Goal: Information Seeking & Learning: Learn about a topic

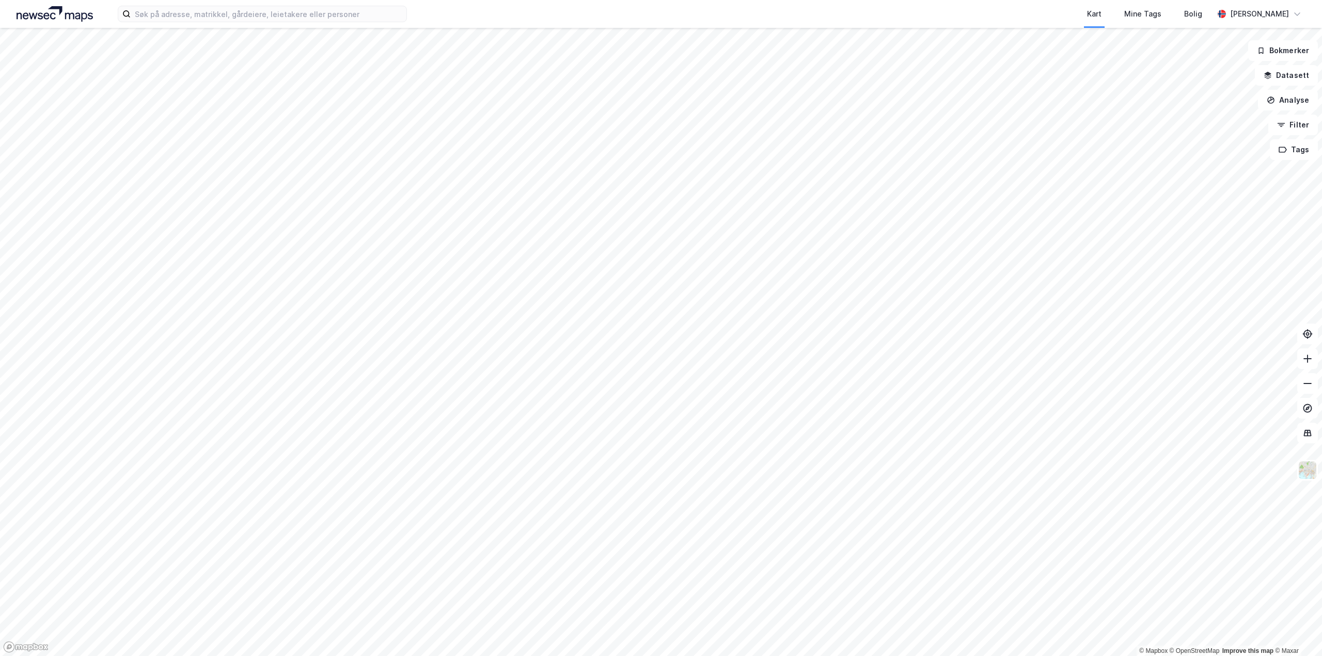
click at [164, 26] on div "Kart Mine Tags [PERSON_NAME]" at bounding box center [661, 14] width 1322 height 28
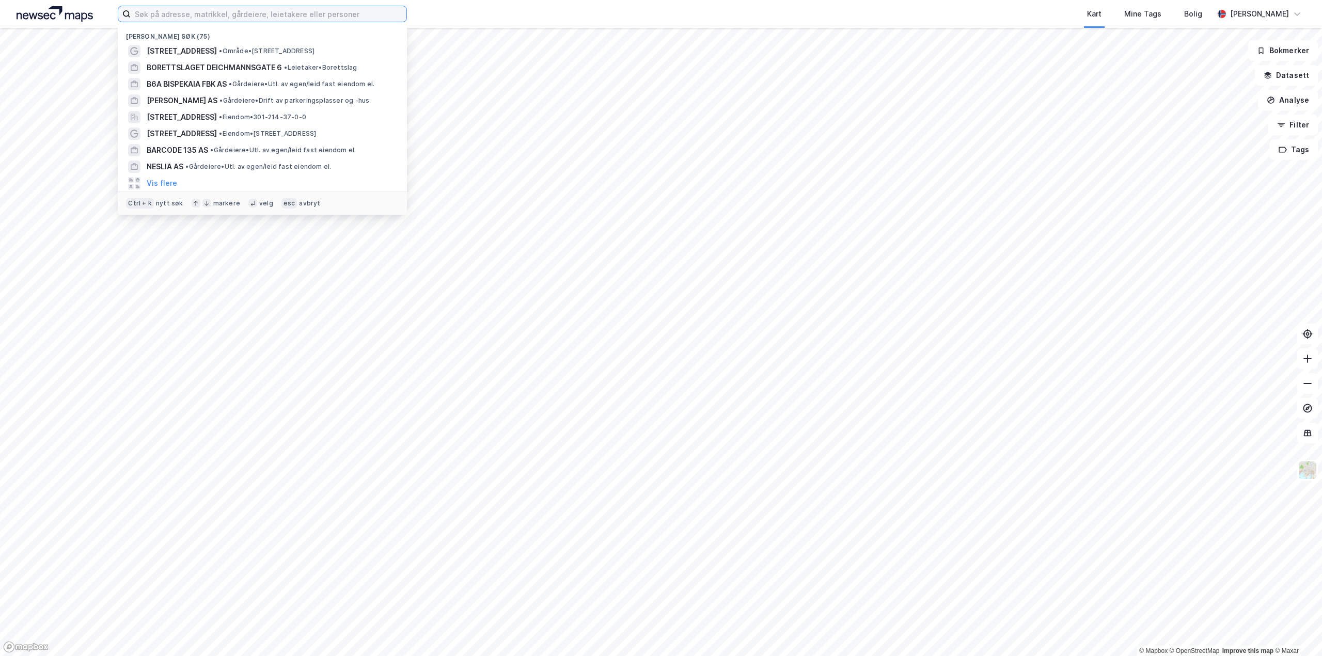
click at [165, 20] on input at bounding box center [269, 13] width 276 height 15
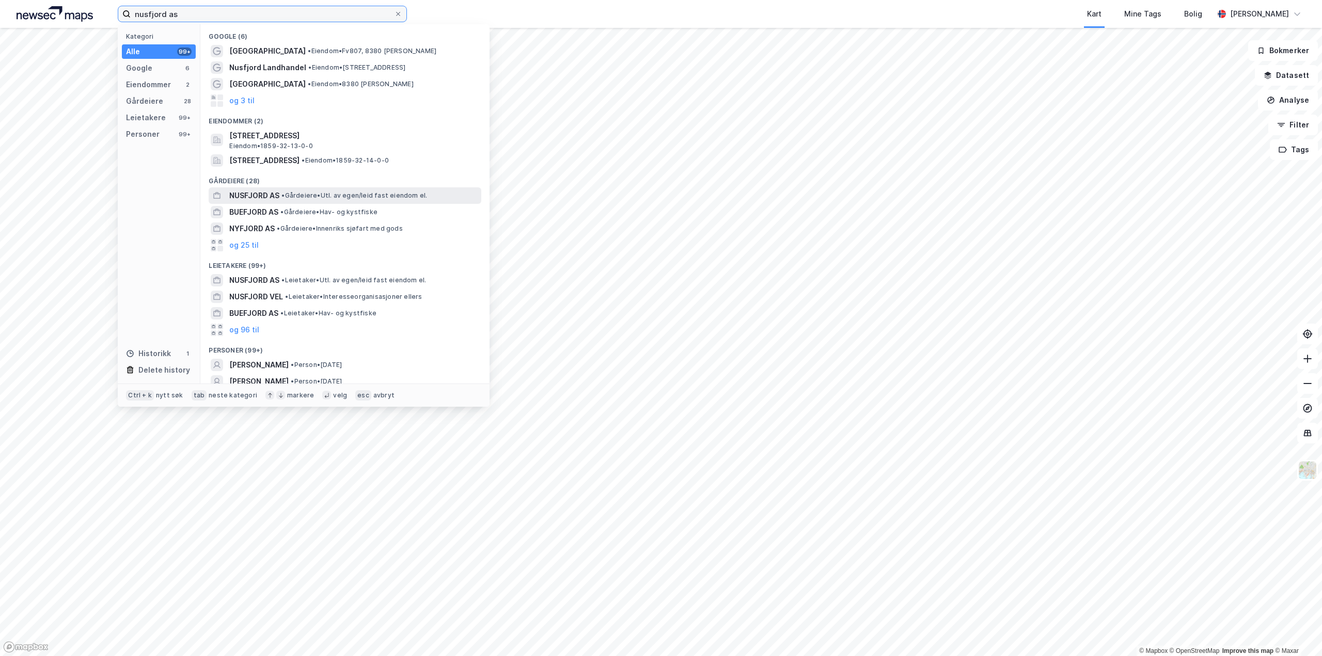
type input "nusfjord as"
click at [264, 200] on span "NUSFJORD AS" at bounding box center [254, 195] width 50 height 12
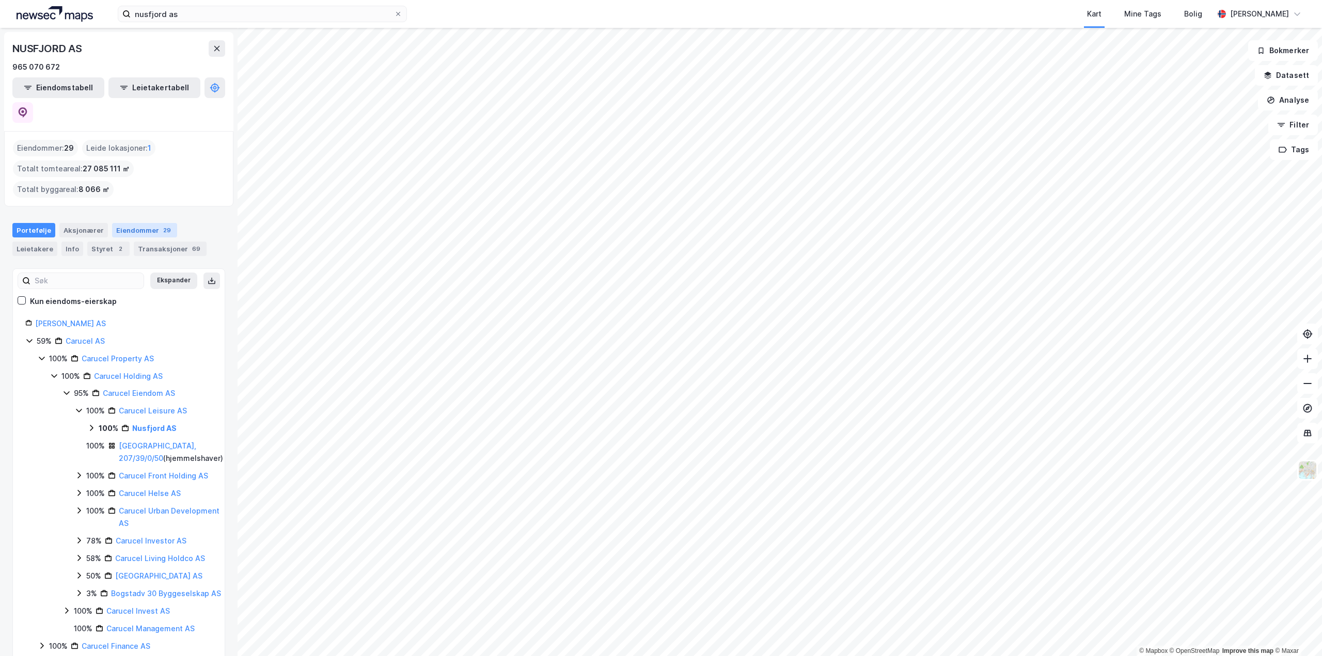
click at [144, 223] on div "Eiendommer 29" at bounding box center [144, 230] width 65 height 14
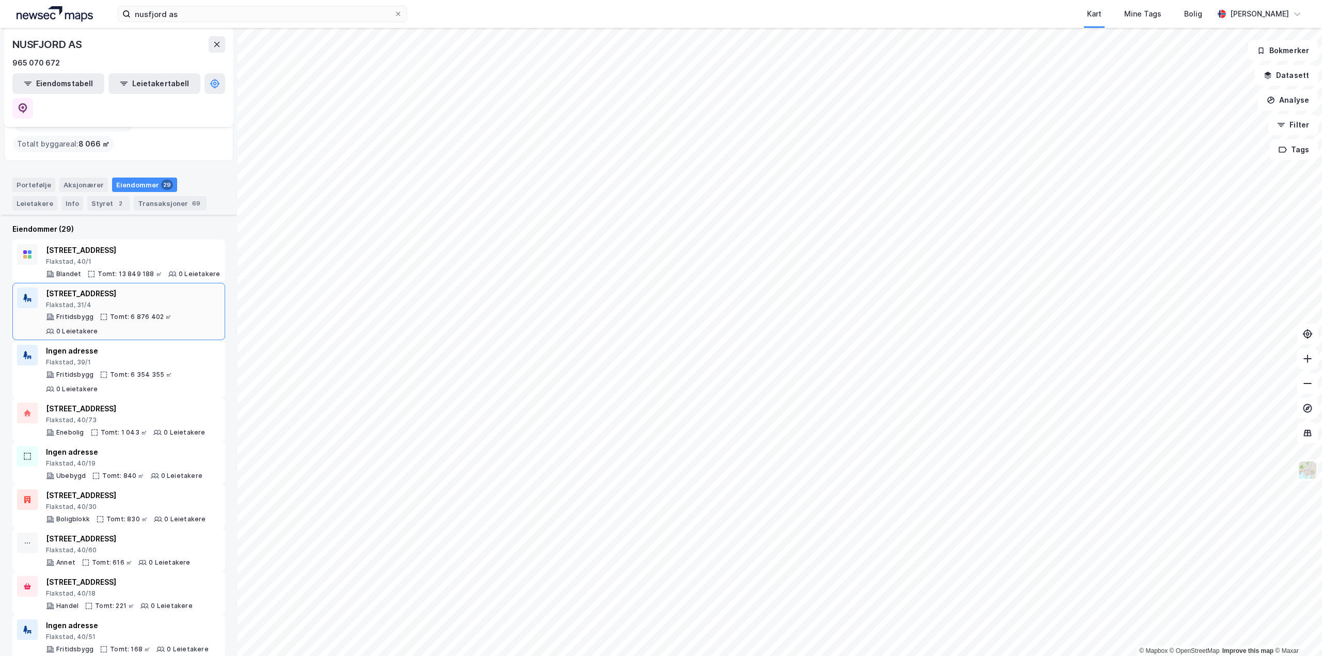
scroll to position [103, 0]
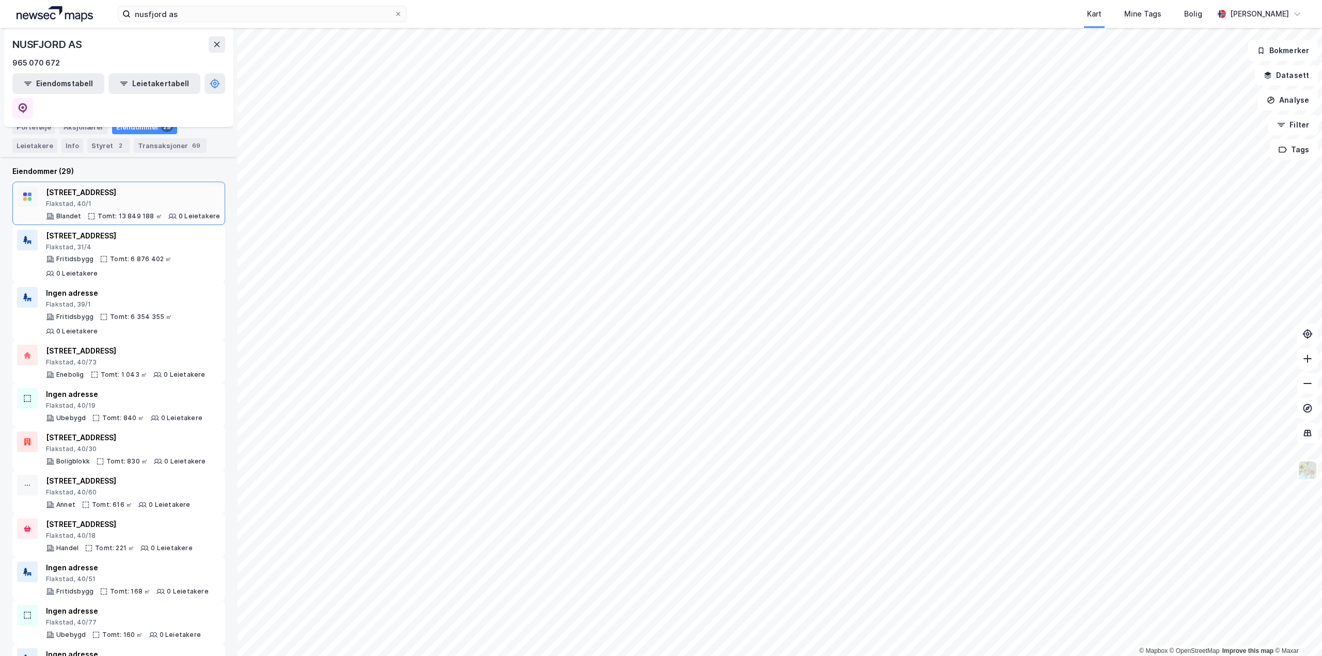
click at [142, 186] on div "[STREET_ADDRESS]" at bounding box center [133, 192] width 174 height 12
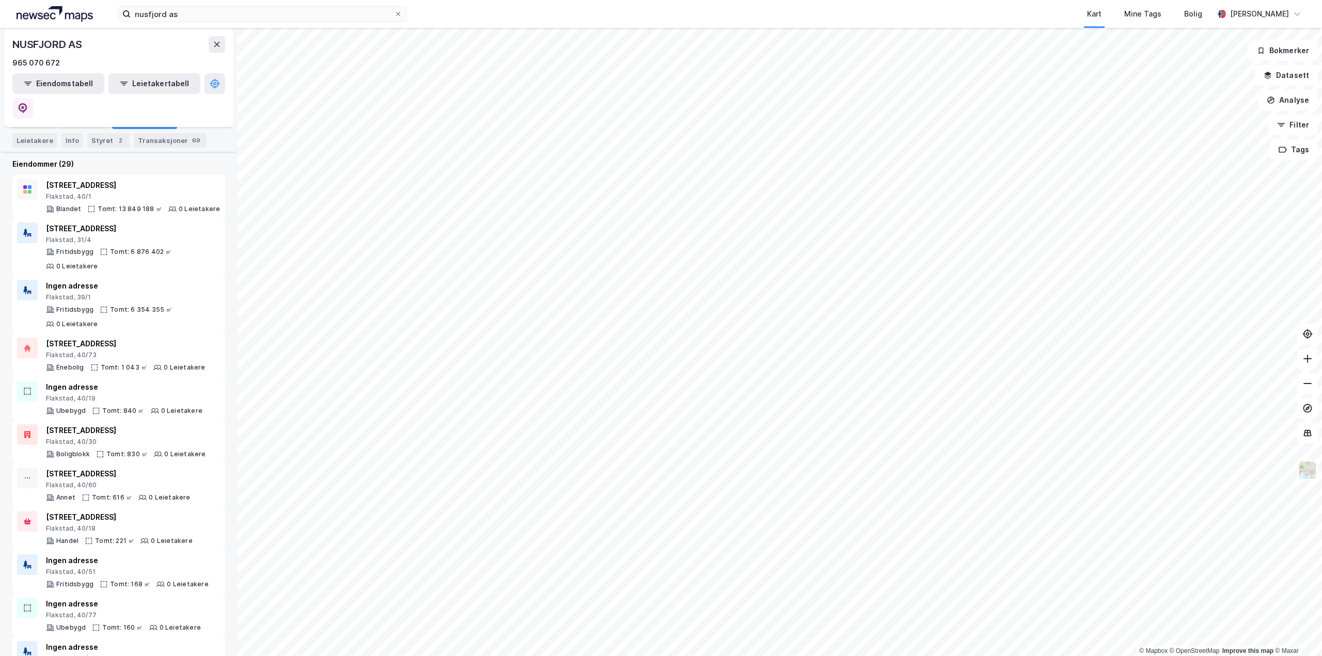
scroll to position [25, 0]
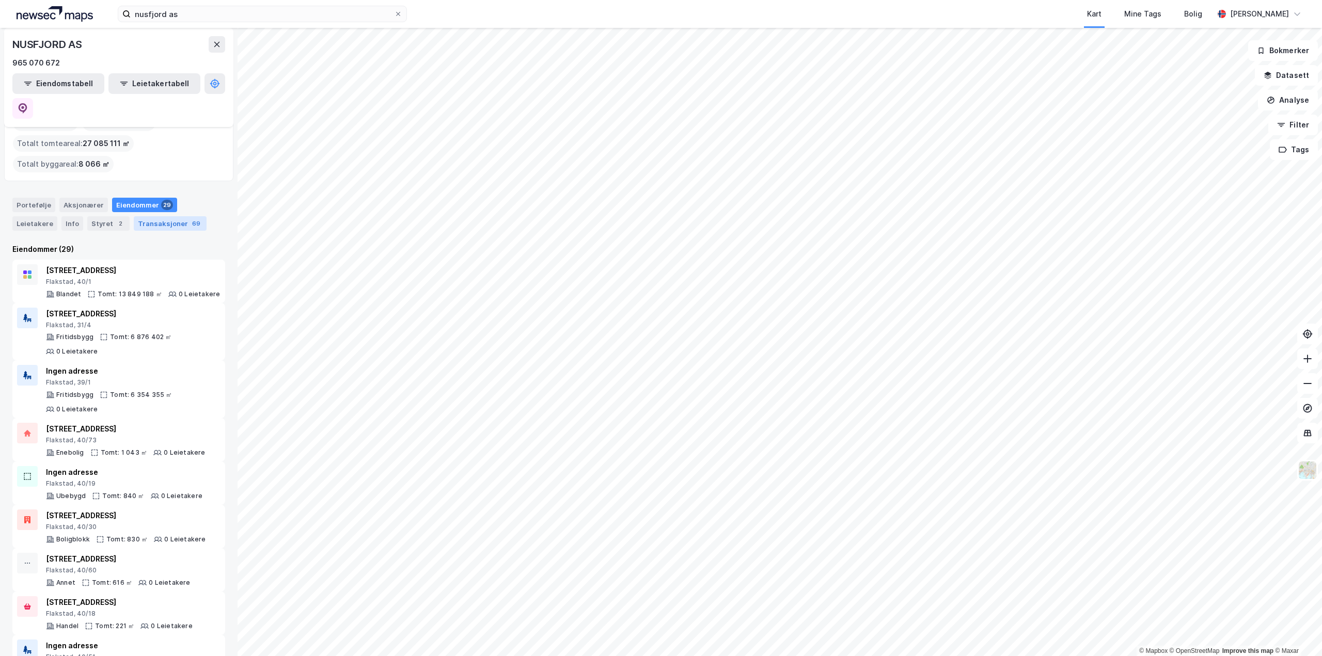
click at [134, 216] on div "Transaksjoner 69" at bounding box center [170, 223] width 73 height 14
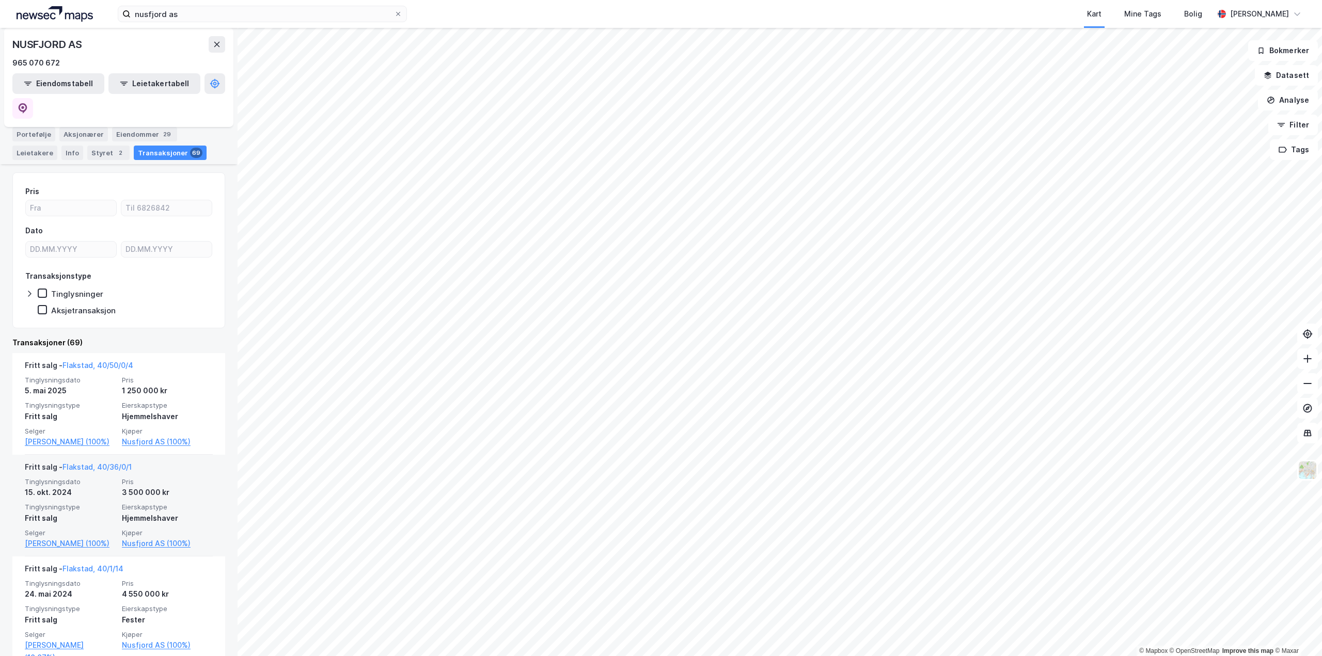
scroll to position [155, 0]
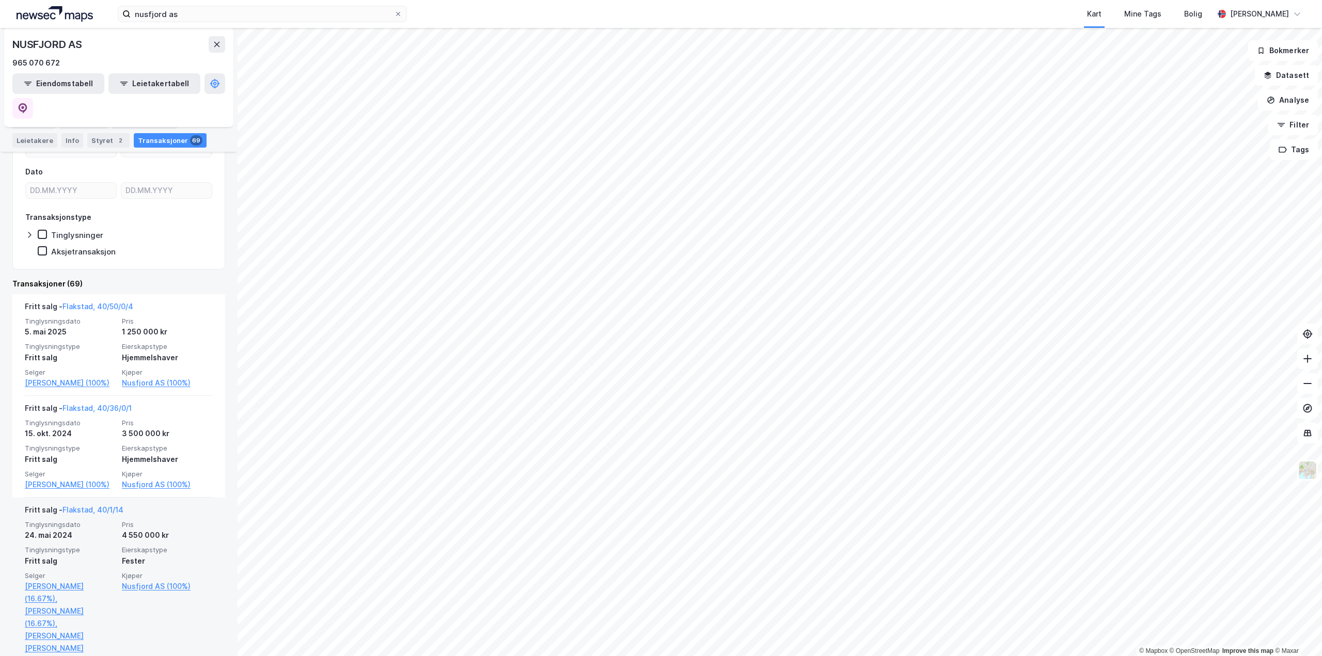
click at [166, 513] on div "Fritt salg - Flakstad, 40/1/14" at bounding box center [119, 512] width 188 height 17
click at [106, 510] on link "Flakstad, 40/1/14" at bounding box center [92, 509] width 61 height 9
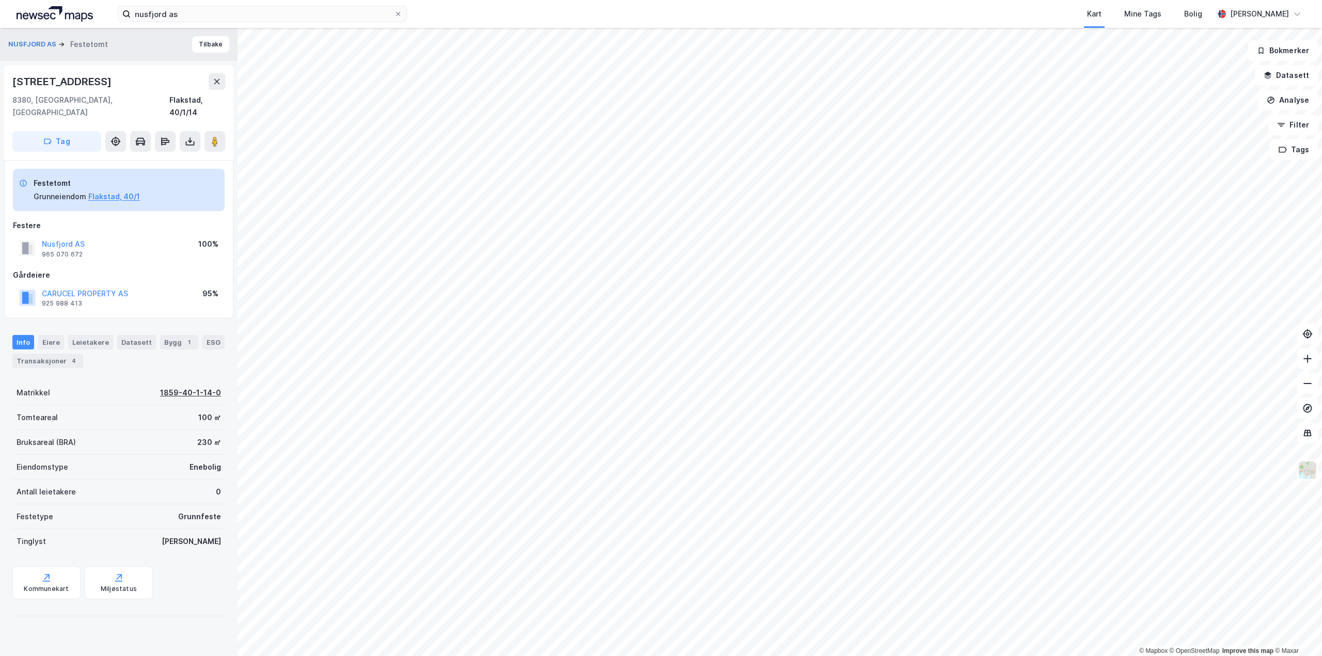
click at [202, 387] on div "1859-40-1-14-0" at bounding box center [190, 393] width 61 height 12
drag, startPoint x: 210, startPoint y: 504, endPoint x: 147, endPoint y: 504, distance: 63.0
click at [149, 504] on div "Festetype Grunnfeste" at bounding box center [118, 516] width 213 height 25
click at [180, 511] on div "Grunnfeste" at bounding box center [199, 517] width 43 height 12
click at [212, 535] on div "[PERSON_NAME]" at bounding box center [191, 541] width 59 height 12
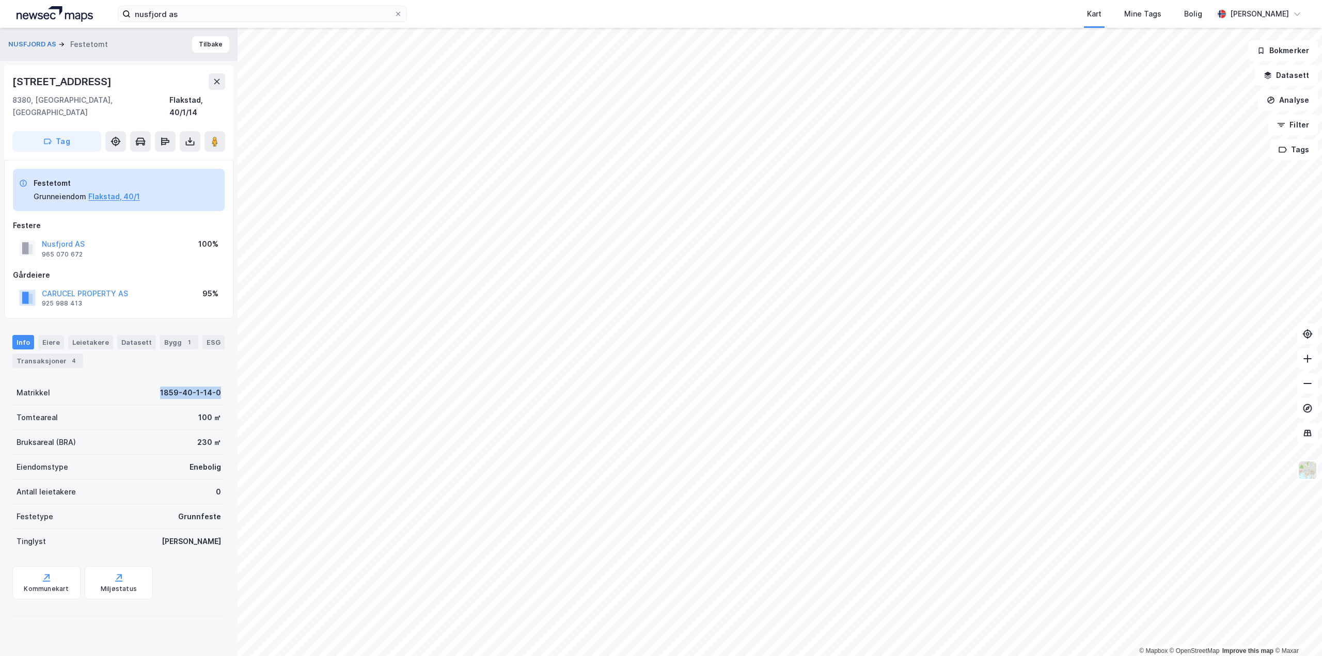
drag, startPoint x: 149, startPoint y: 380, endPoint x: 216, endPoint y: 380, distance: 66.6
click at [216, 380] on div "Matrikkel 1859-40-1-14-0" at bounding box center [118, 392] width 213 height 25
copy div "1859-40-1-14-0"
click at [127, 357] on div "Info [PERSON_NAME] Datasett Bygg 1 ESG Transaksjoner 4" at bounding box center [118, 348] width 237 height 50
drag, startPoint x: 225, startPoint y: 386, endPoint x: 217, endPoint y: 385, distance: 7.2
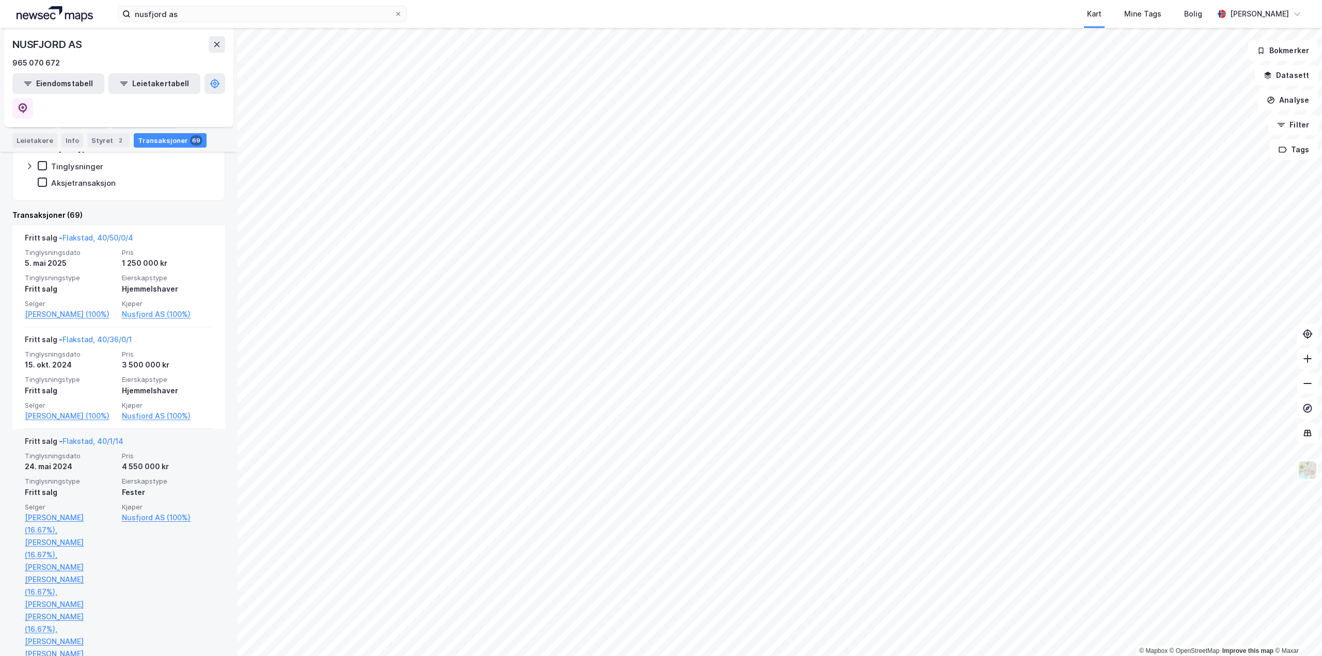
scroll to position [206, 0]
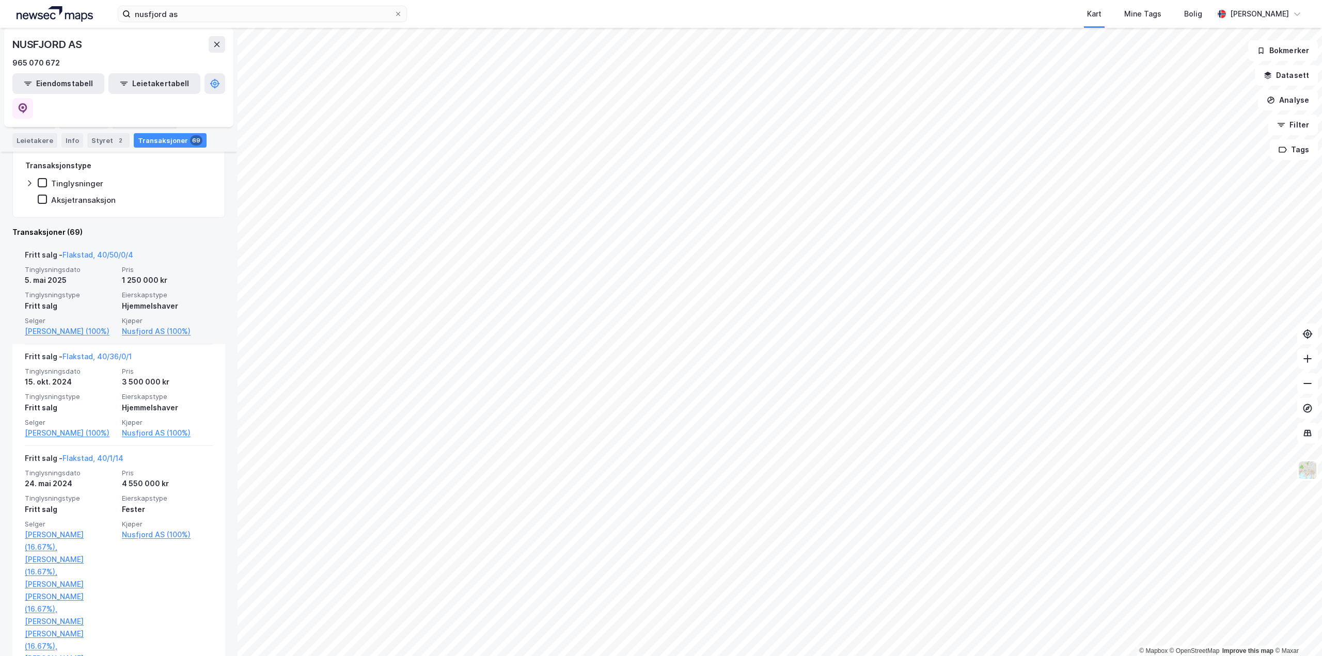
click at [100, 249] on div "Fritt salg - Flakstad, 40/50/0/4" at bounding box center [79, 257] width 108 height 17
click at [96, 250] on link "Flakstad, 40/50/0/4" at bounding box center [97, 254] width 71 height 9
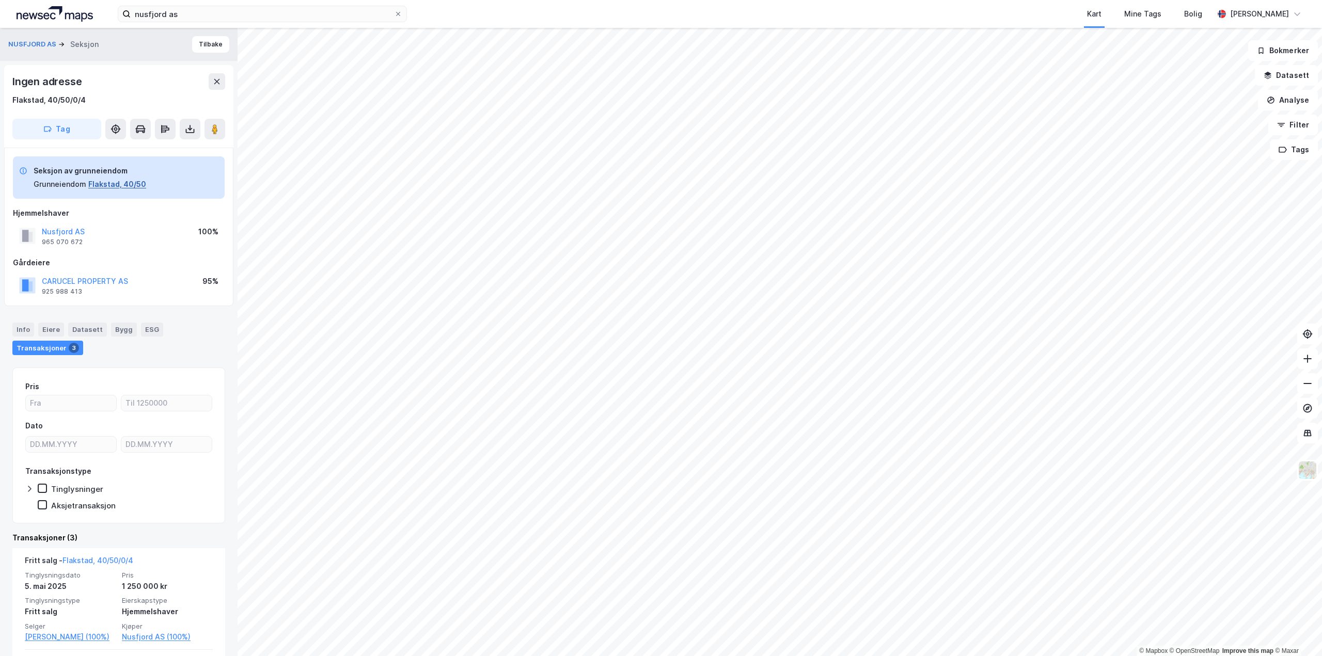
click at [124, 184] on button "Flakstad, 40/50" at bounding box center [117, 184] width 58 height 12
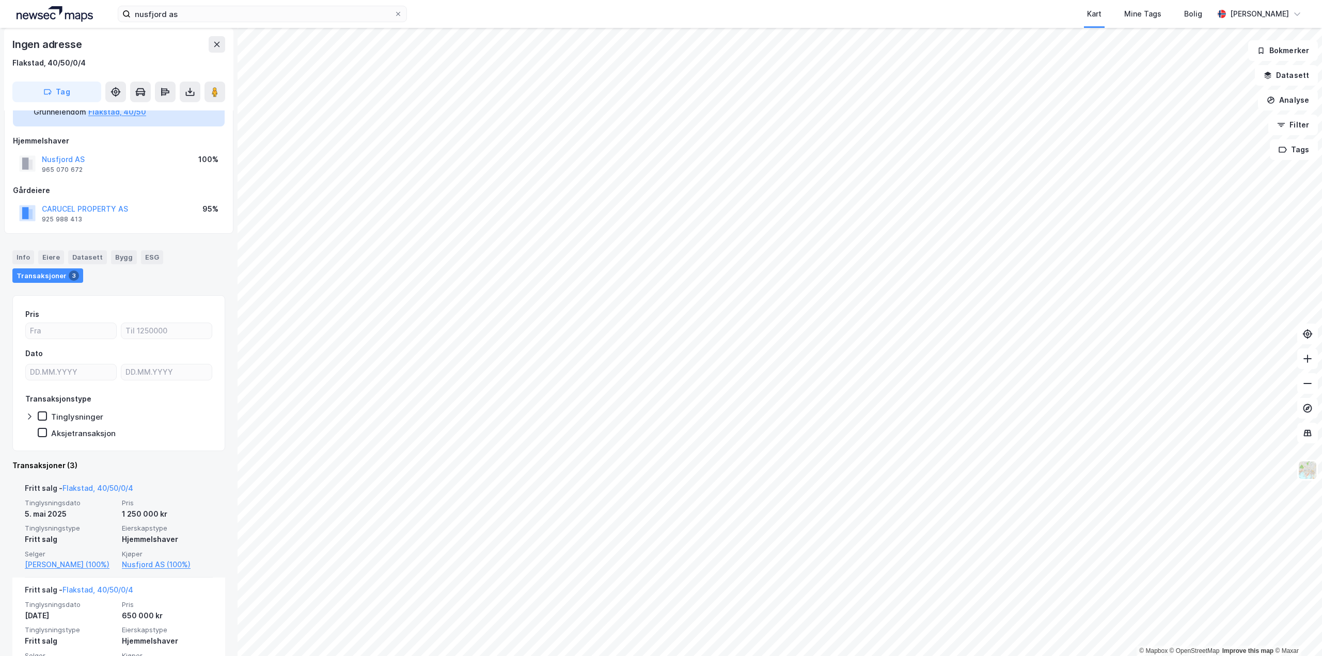
scroll to position [206, 0]
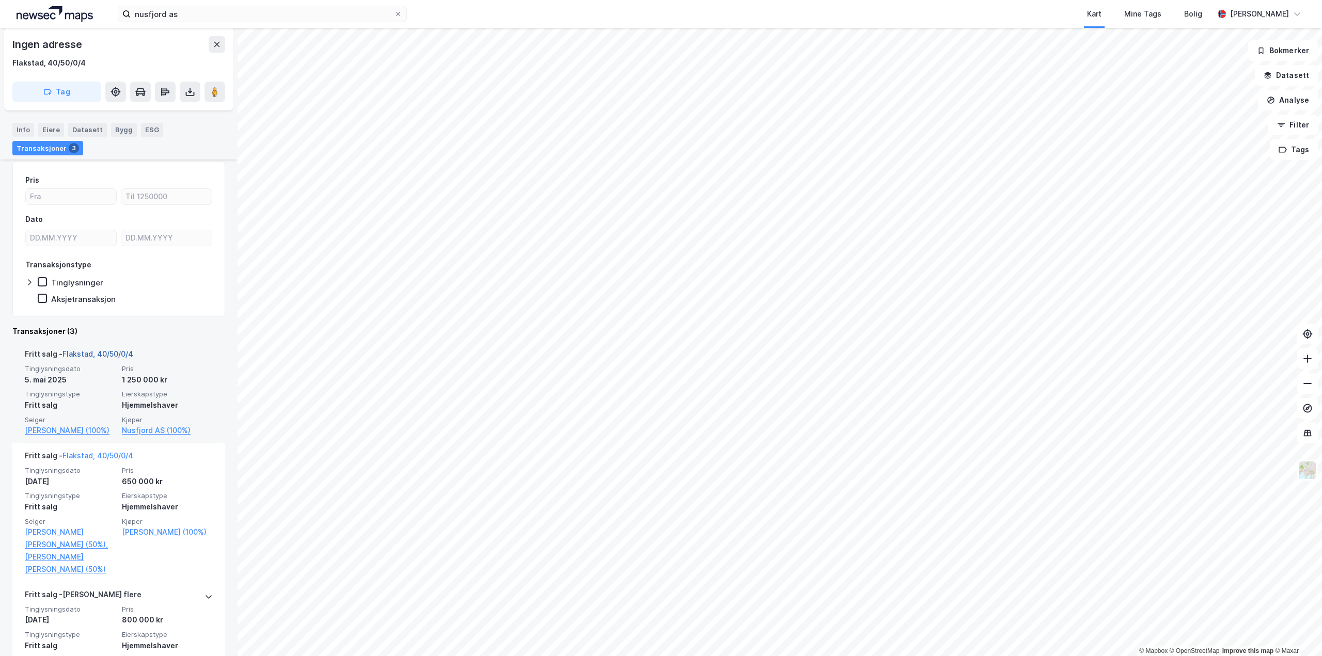
click at [124, 356] on link "Flakstad, 40/50/0/4" at bounding box center [97, 353] width 71 height 9
click at [110, 354] on link "Flakstad, 40/50/0/4" at bounding box center [97, 353] width 71 height 9
click at [91, 350] on link "Flakstad, 40/50/0/4" at bounding box center [97, 353] width 71 height 9
click at [92, 350] on link "Flakstad, 40/50/0/4" at bounding box center [97, 353] width 71 height 9
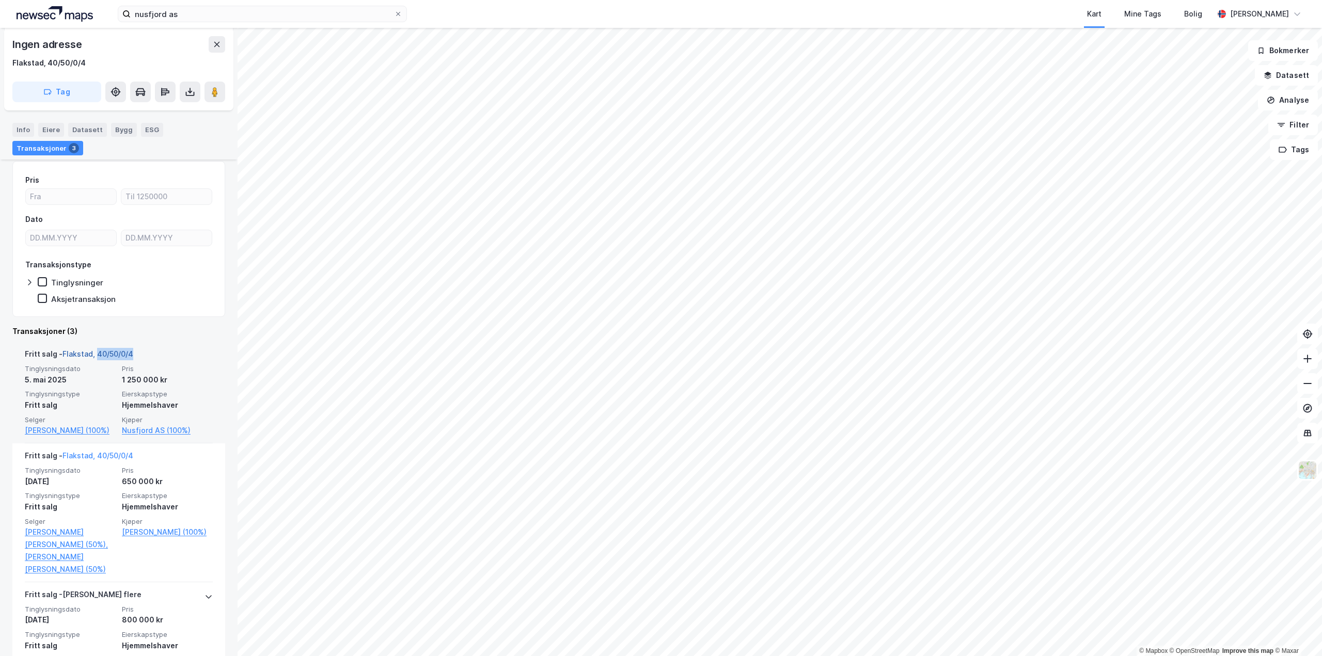
drag, startPoint x: 143, startPoint y: 352, endPoint x: 95, endPoint y: 356, distance: 48.2
click at [95, 356] on div "Fritt salg - Flakstad, 40/50/0/4" at bounding box center [119, 356] width 188 height 17
copy link "40/50/0/4"
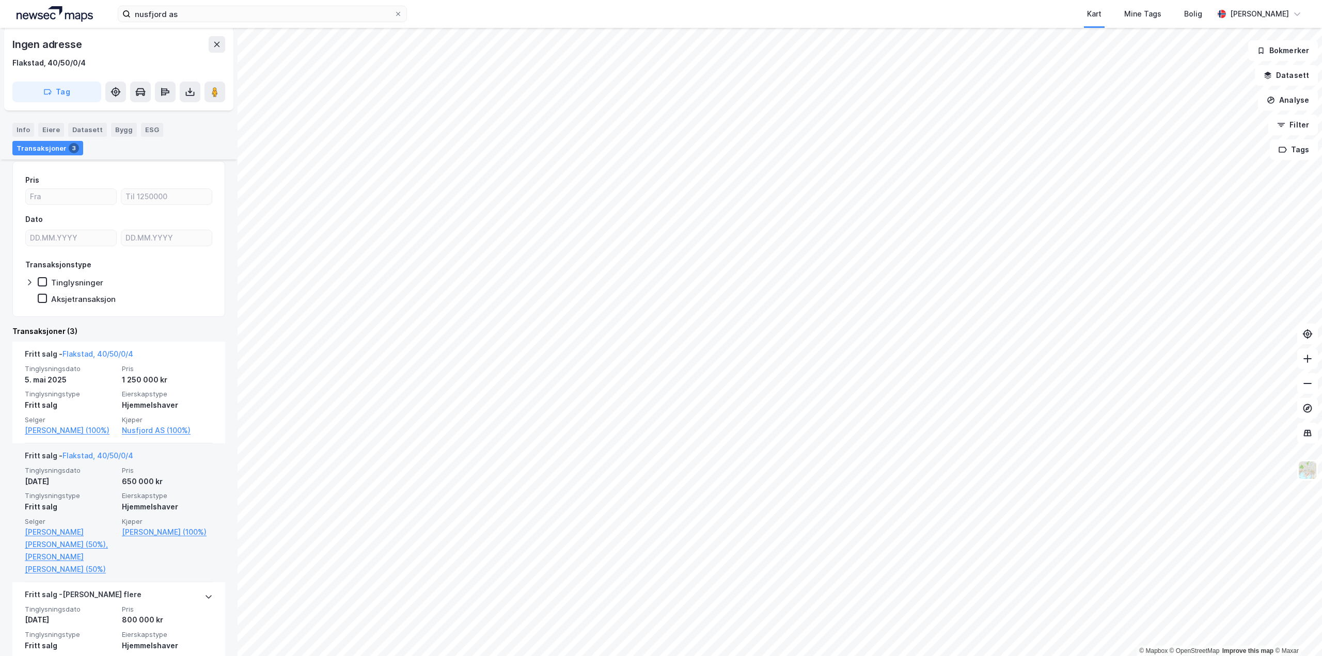
click at [181, 475] on span "Pris" at bounding box center [167, 470] width 91 height 9
click at [94, 460] on link "Flakstad, 40/50/0/4" at bounding box center [97, 455] width 71 height 9
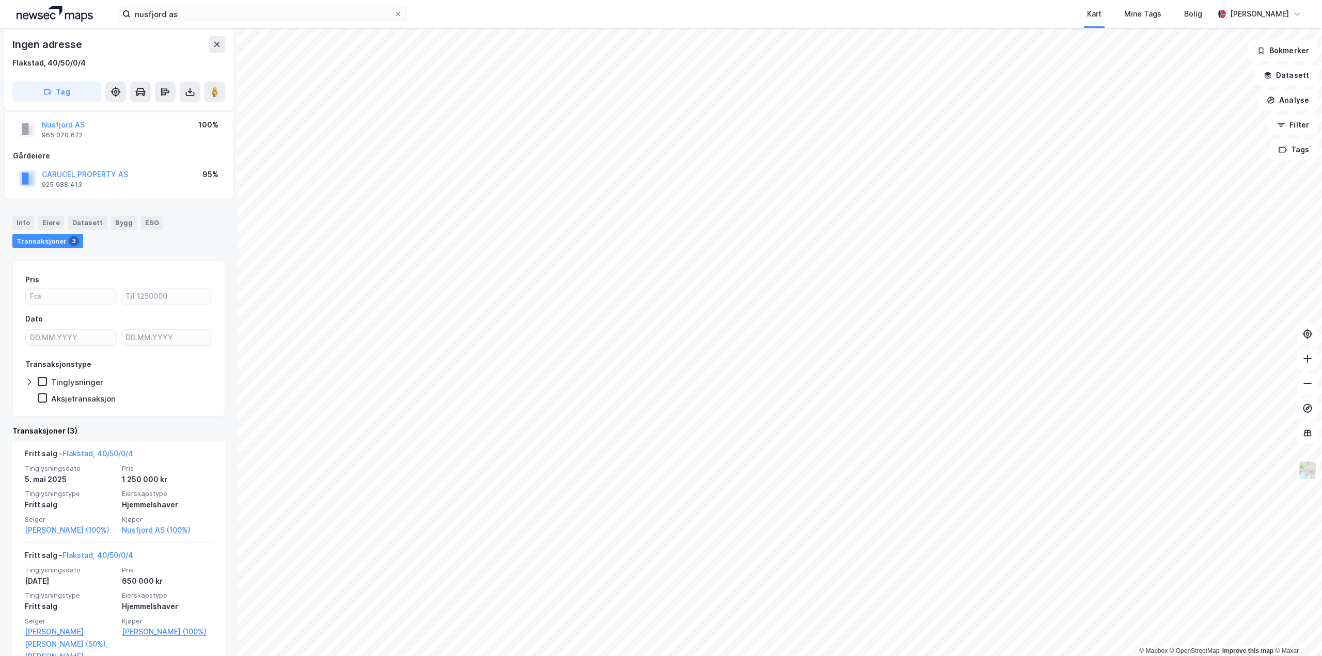
scroll to position [103, 0]
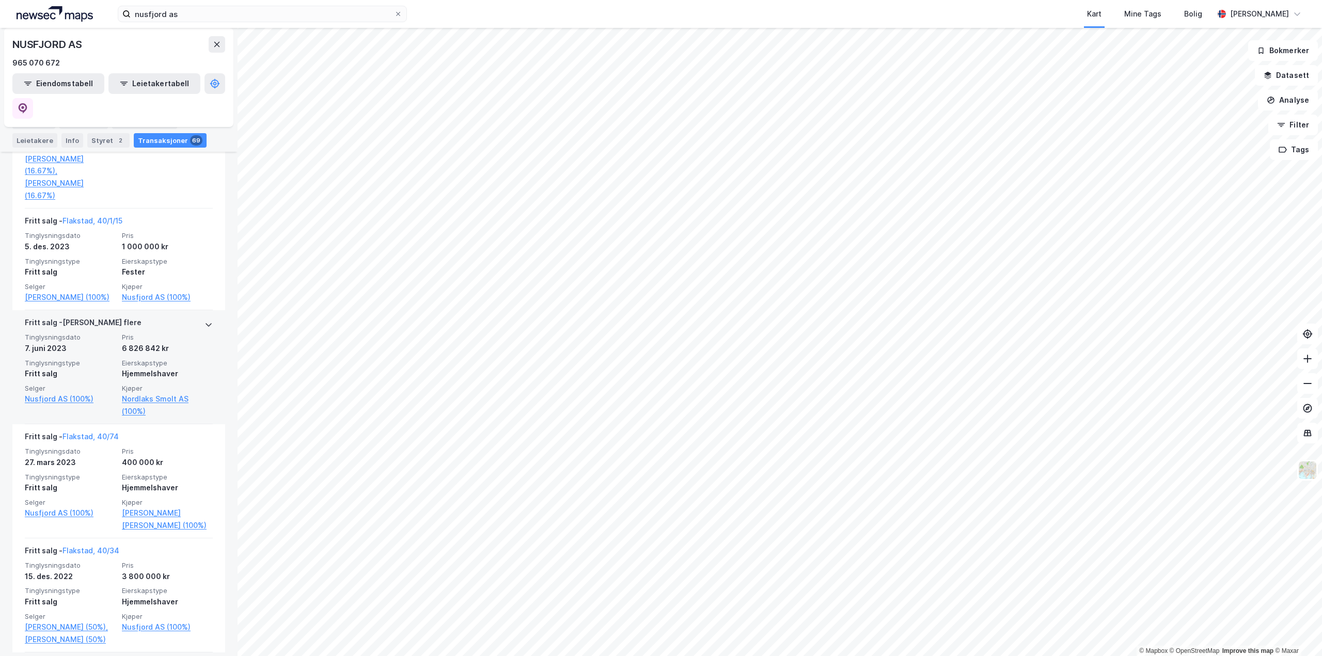
scroll to position [723, 0]
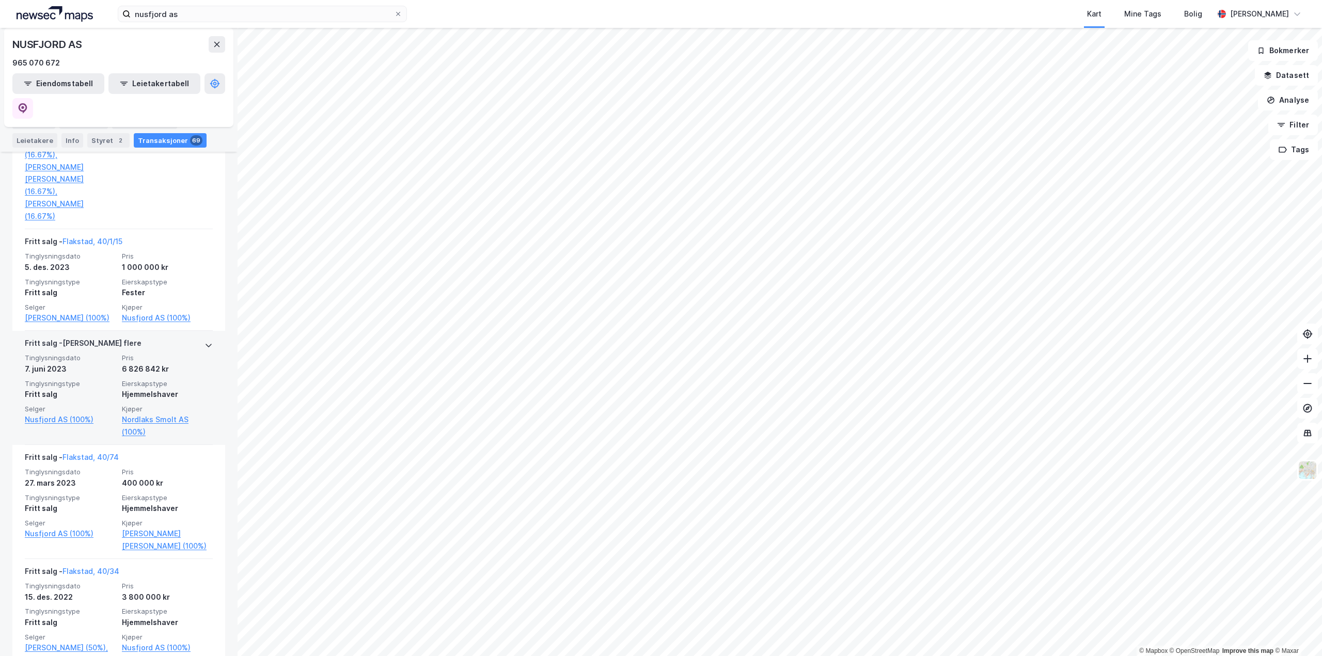
click at [159, 337] on div "[PERSON_NAME] flere" at bounding box center [119, 345] width 188 height 17
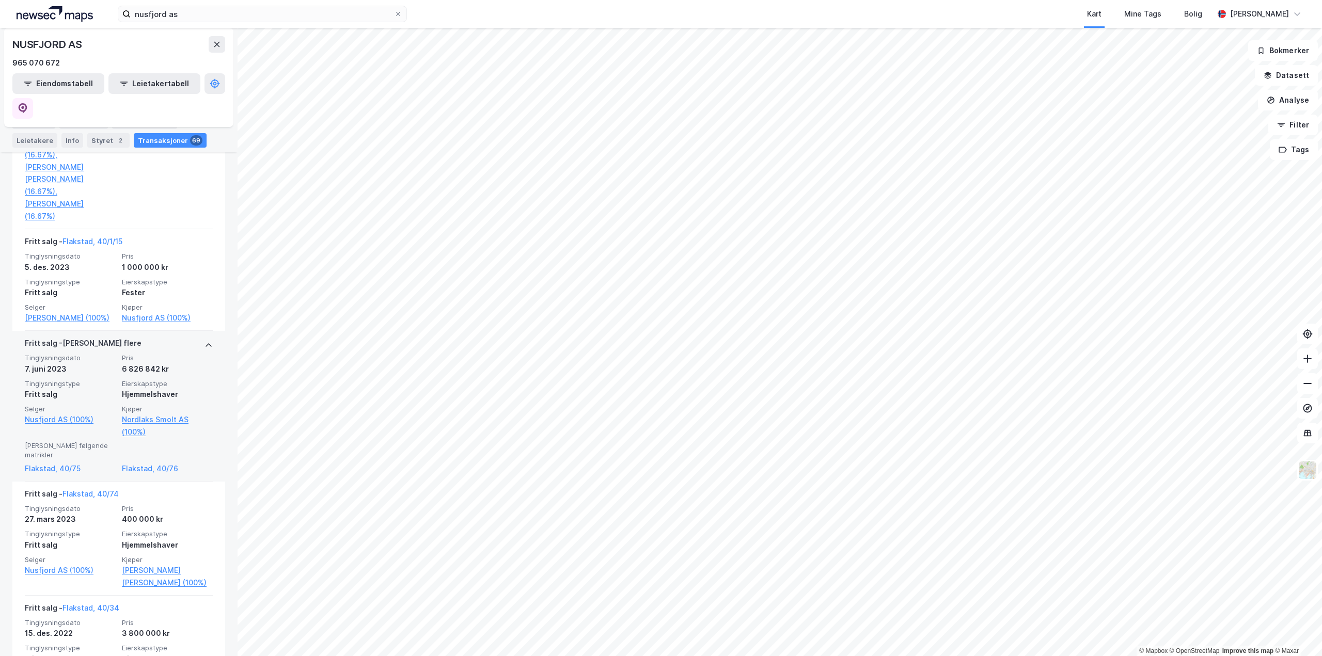
click at [159, 337] on div "[PERSON_NAME] flere" at bounding box center [119, 345] width 188 height 17
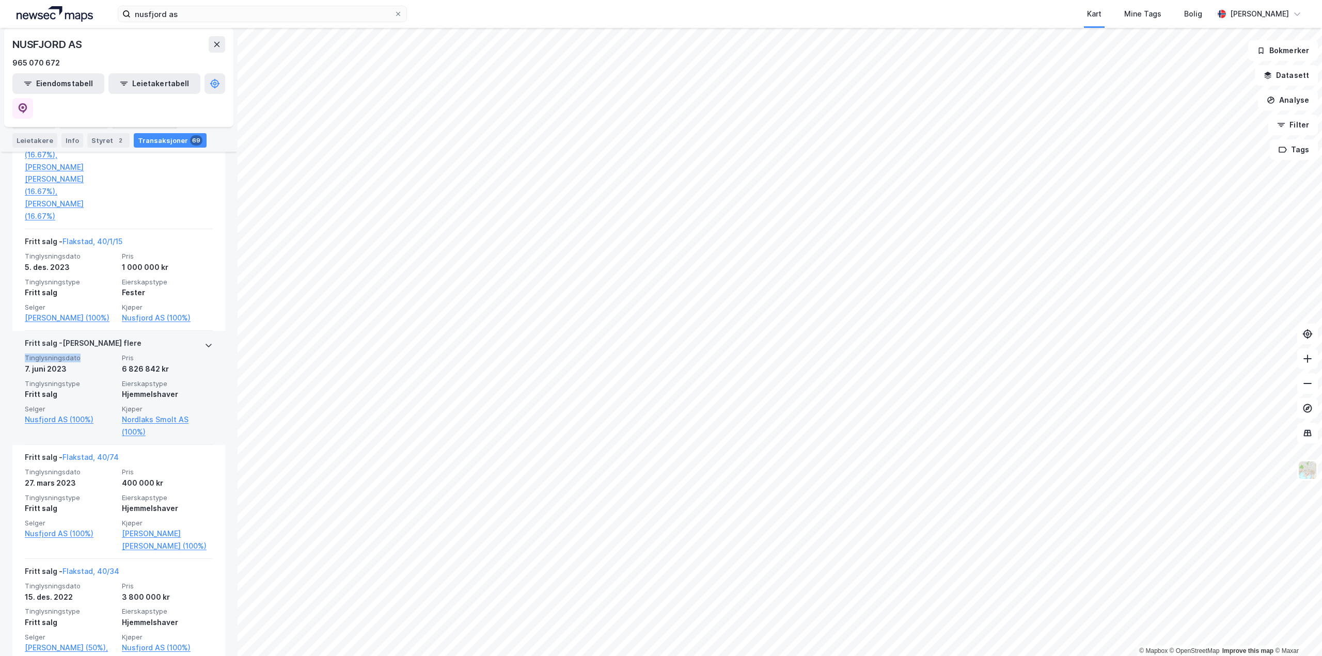
click at [159, 337] on div "[PERSON_NAME] flere" at bounding box center [119, 345] width 188 height 17
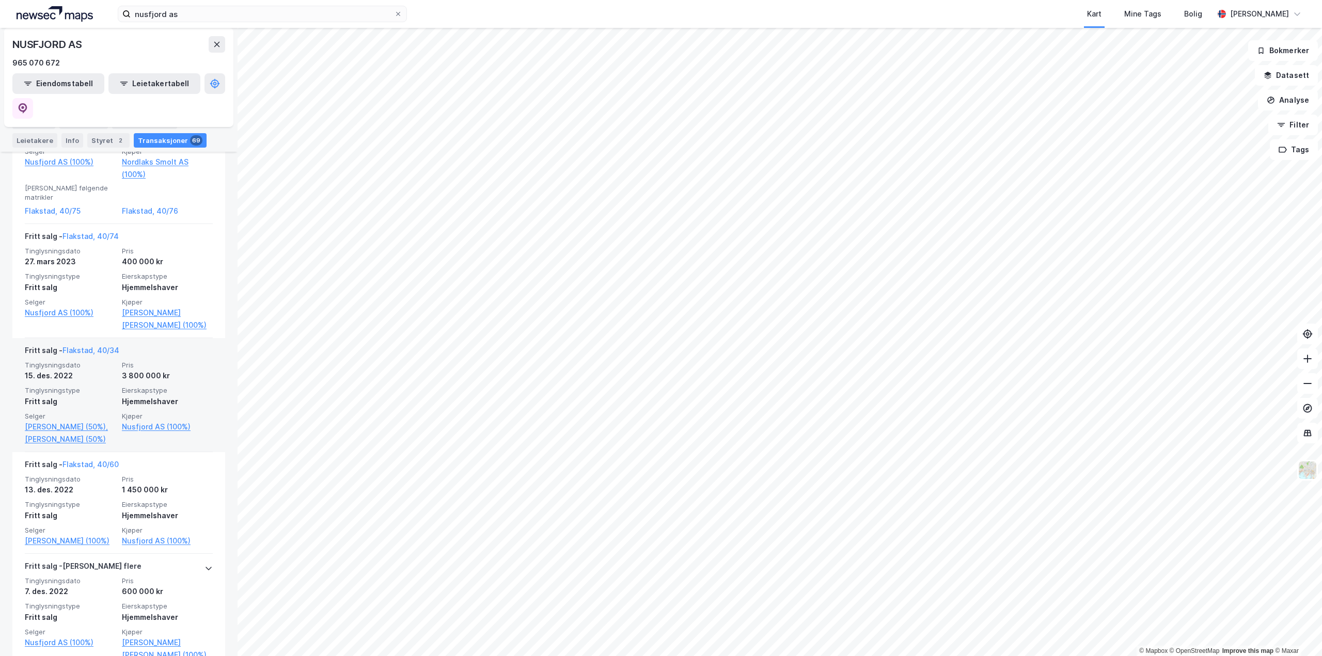
scroll to position [981, 0]
click at [184, 344] on div "Fritt salg - Flakstad, 40/34" at bounding box center [119, 352] width 188 height 17
click at [102, 345] on link "Flakstad, 40/34" at bounding box center [90, 349] width 57 height 9
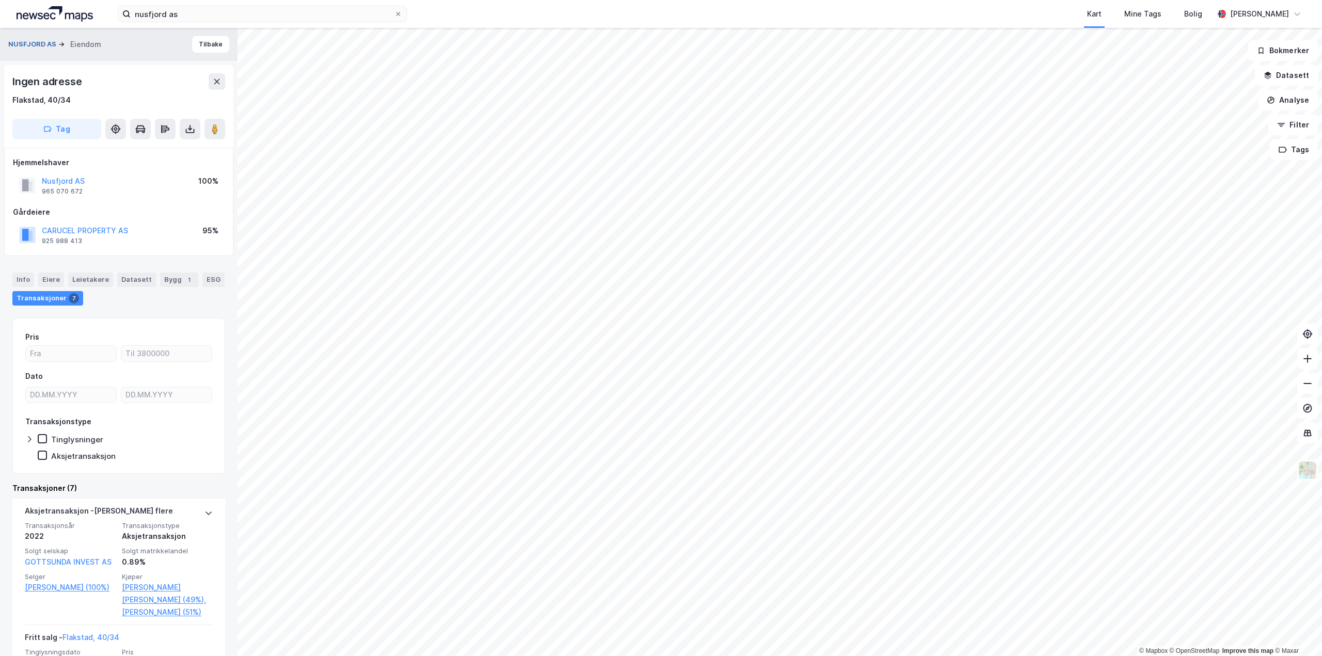
click at [47, 39] on button "NUSFJORD AS" at bounding box center [33, 44] width 50 height 10
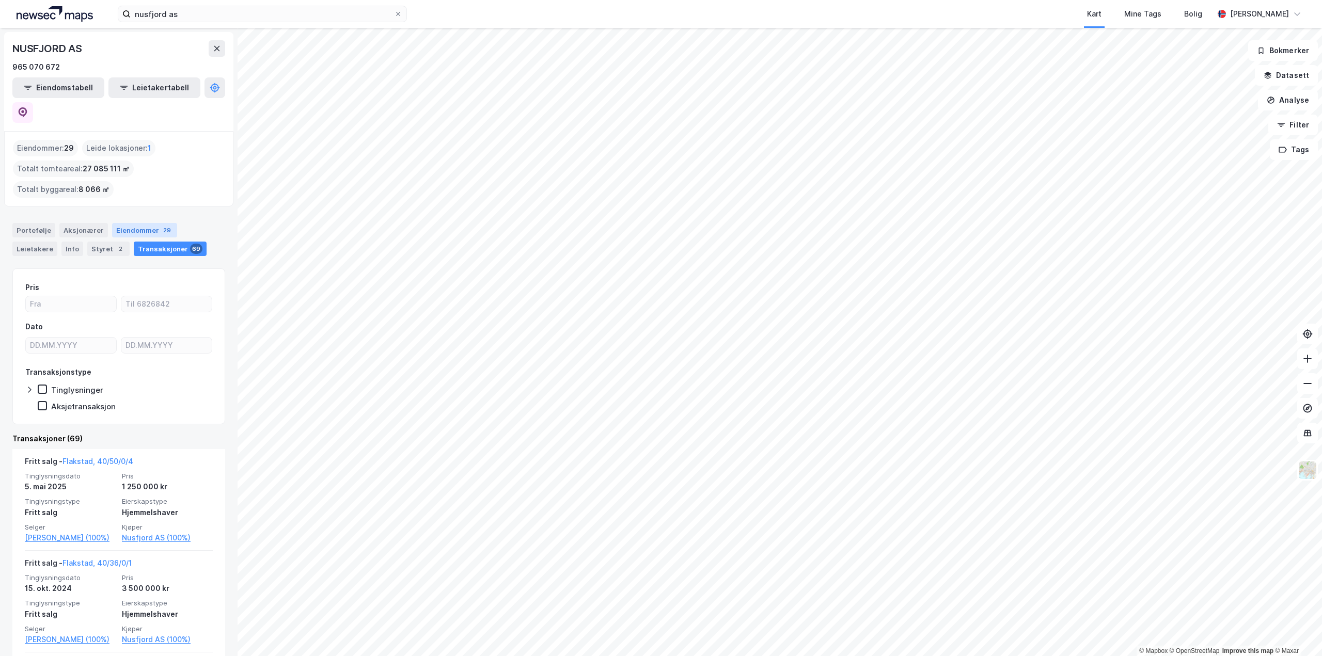
click at [165, 223] on div "Eiendommer 29" at bounding box center [144, 230] width 65 height 14
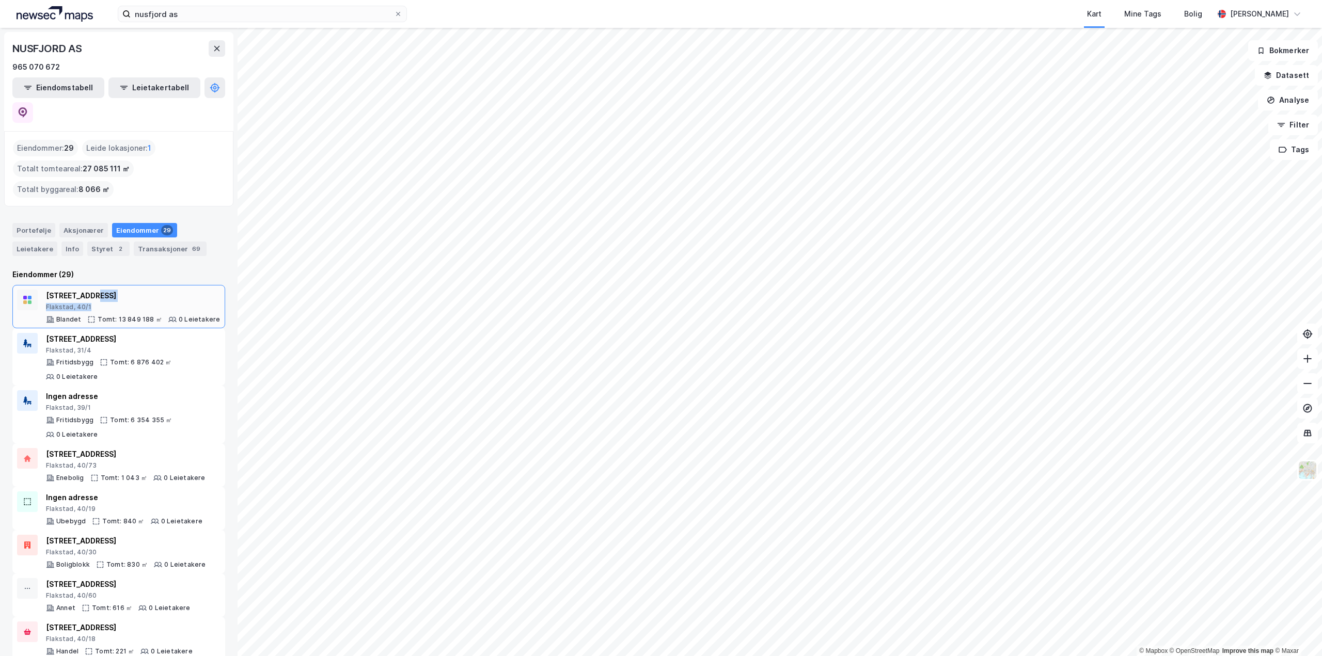
drag, startPoint x: 140, startPoint y: 278, endPoint x: 90, endPoint y: 273, distance: 50.3
click at [90, 290] on div "[STREET_ADDRESS]" at bounding box center [133, 301] width 174 height 22
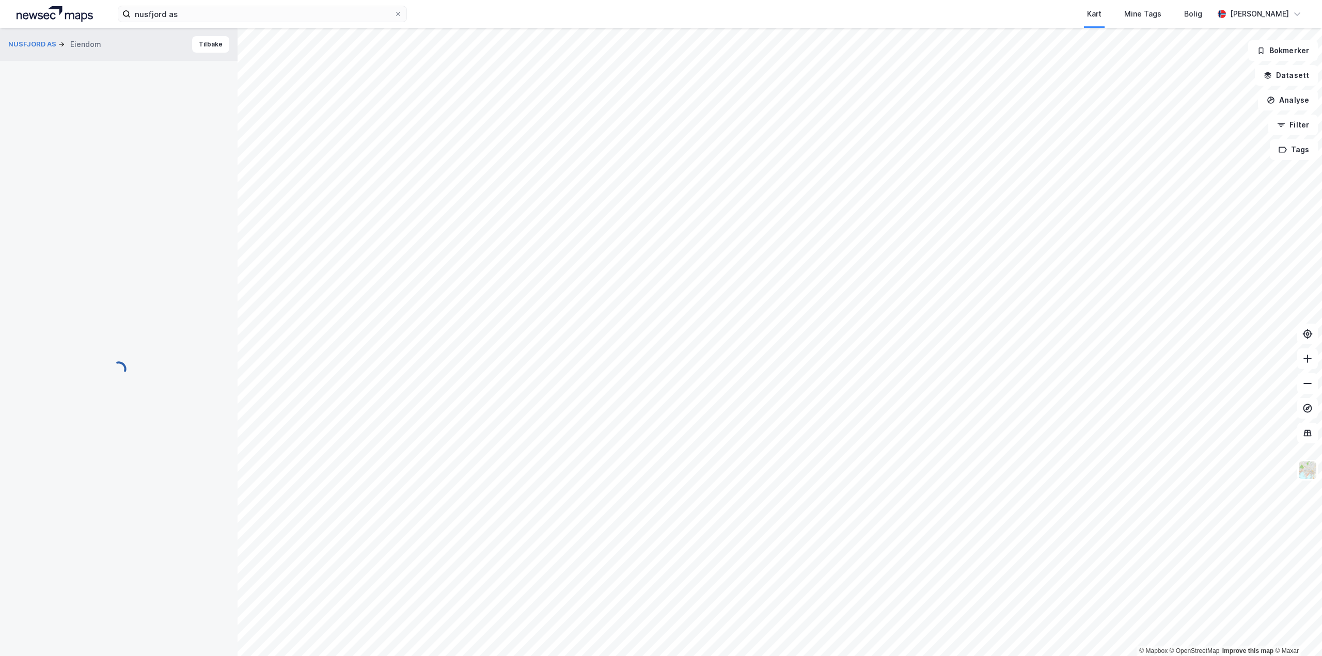
click at [146, 274] on div "© Mapbox © OpenStreetMap Improve this map © Maxar NUSFJORD AS Eiendom Tilbake B…" at bounding box center [661, 342] width 1322 height 628
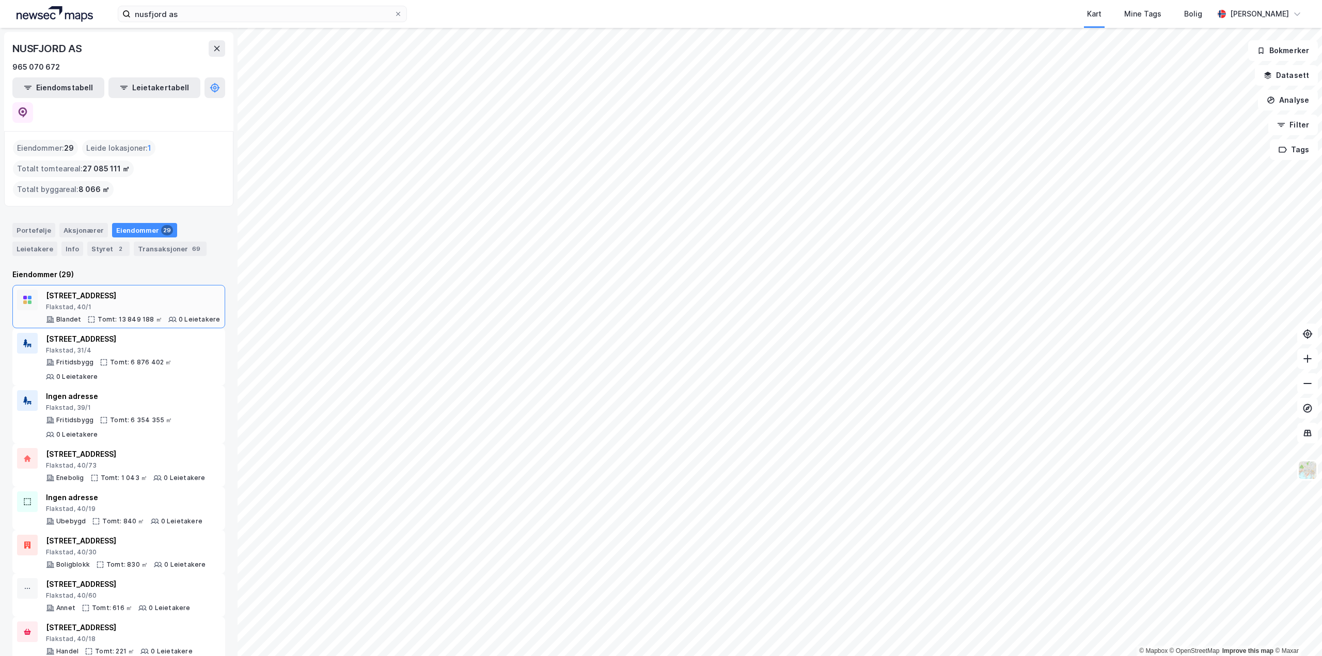
drag, startPoint x: 42, startPoint y: 270, endPoint x: 118, endPoint y: 271, distance: 76.4
click at [118, 290] on div "Nusfjordveien 110 Flakstad, 40/1 Blandet Tomt: 13 849 188 ㎡ 0 Leietakere" at bounding box center [118, 307] width 203 height 34
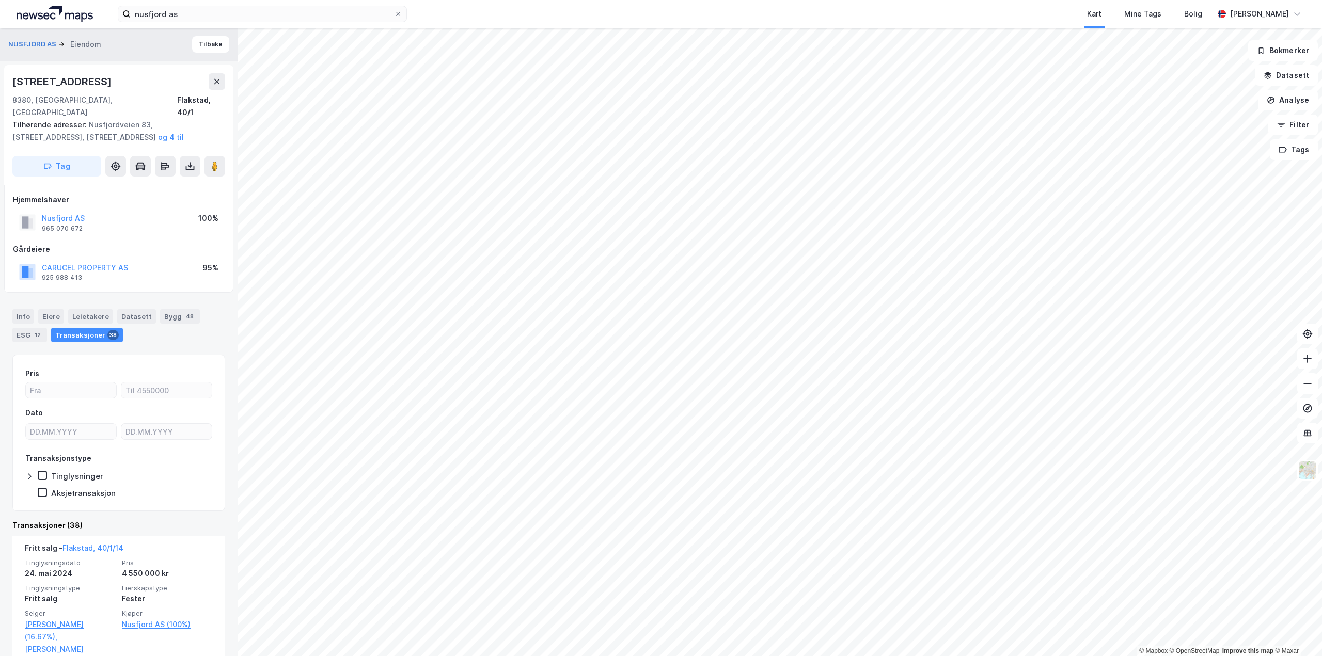
drag, startPoint x: 114, startPoint y: 82, endPoint x: 1, endPoint y: 81, distance: 113.1
click at [12, 79] on div "[STREET_ADDRESS], [GEOGRAPHIC_DATA] Flakstad, 40/1 Tilhørende adresser: [STREET…" at bounding box center [118, 125] width 229 height 120
drag, startPoint x: 66, startPoint y: 169, endPoint x: 93, endPoint y: 182, distance: 30.5
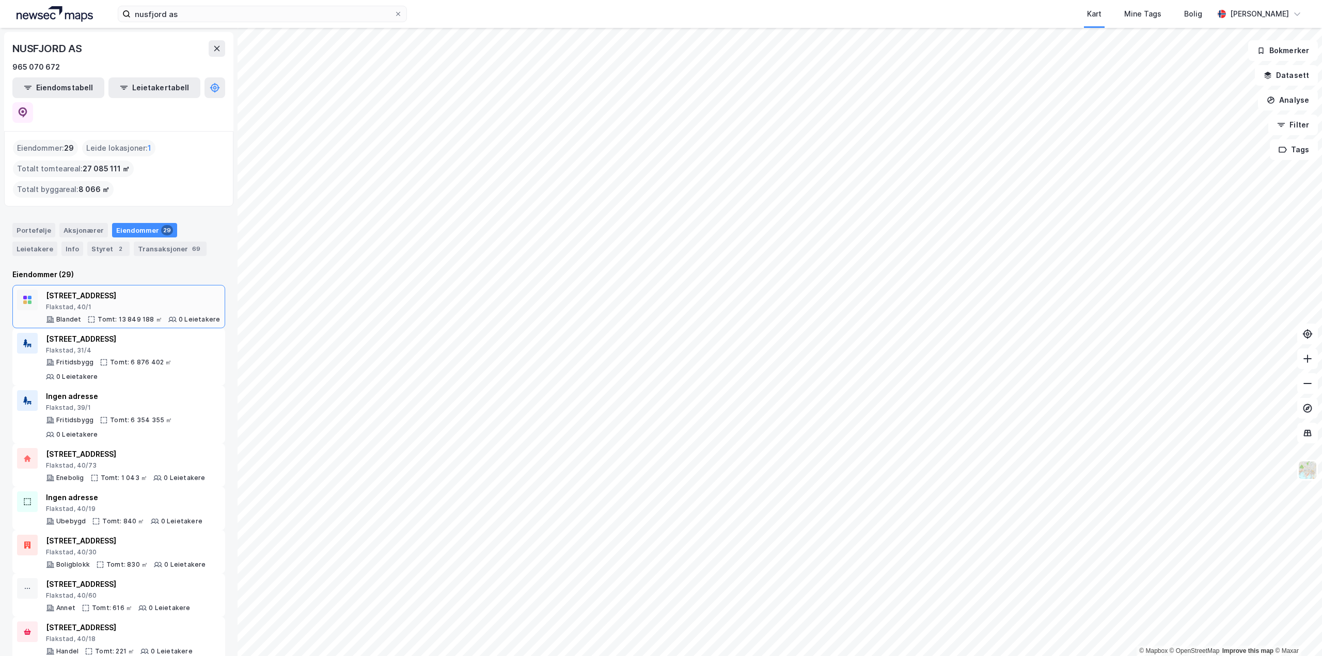
click at [108, 290] on div "[STREET_ADDRESS]" at bounding box center [133, 296] width 174 height 12
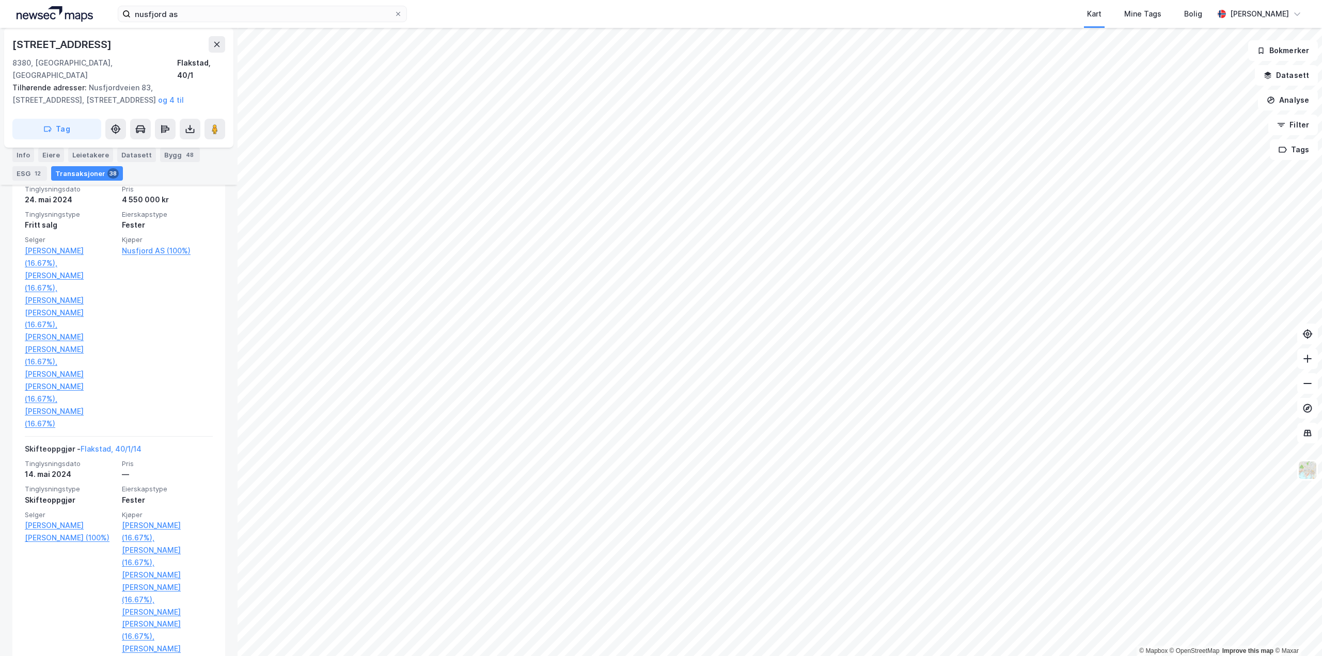
scroll to position [206, 0]
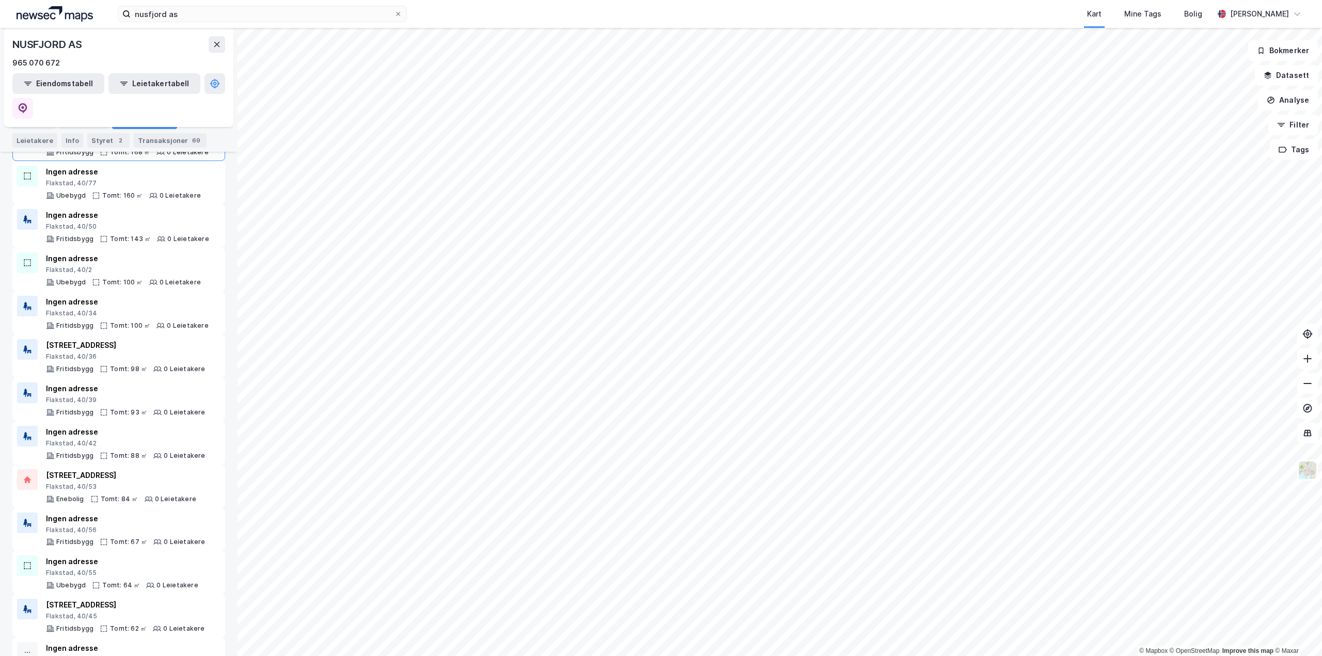
scroll to position [283, 0]
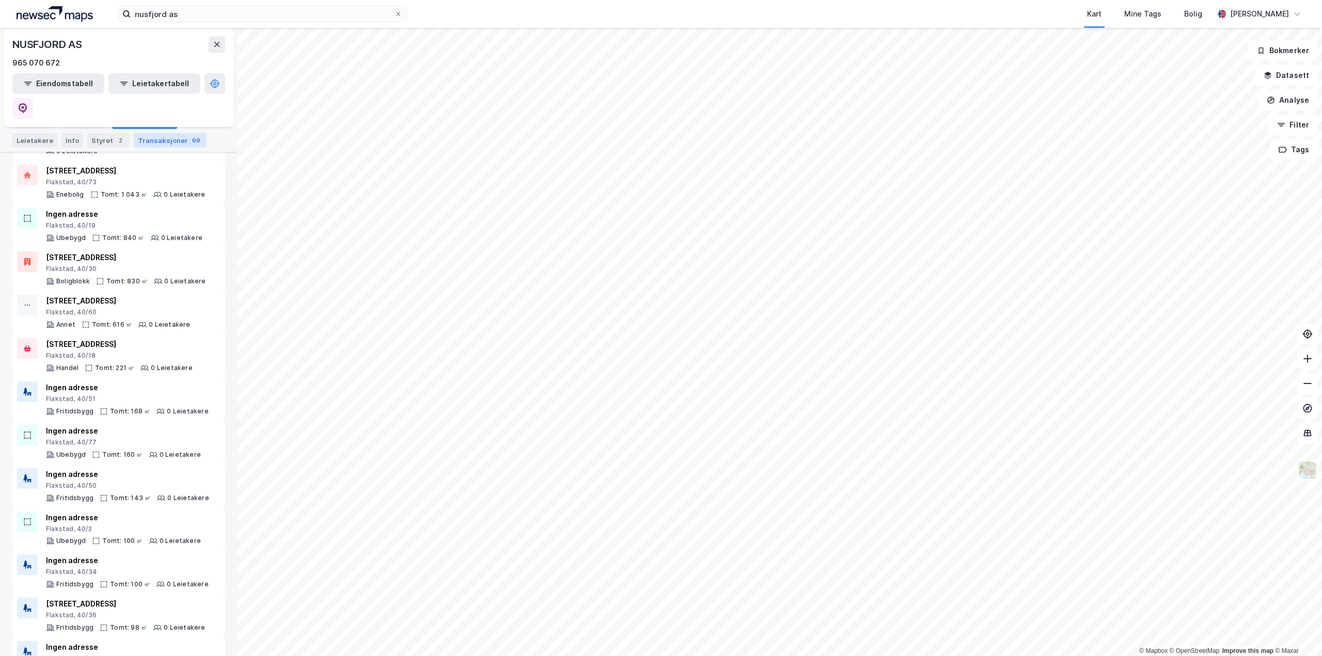
click at [134, 138] on div "Transaksjoner 69" at bounding box center [170, 140] width 73 height 14
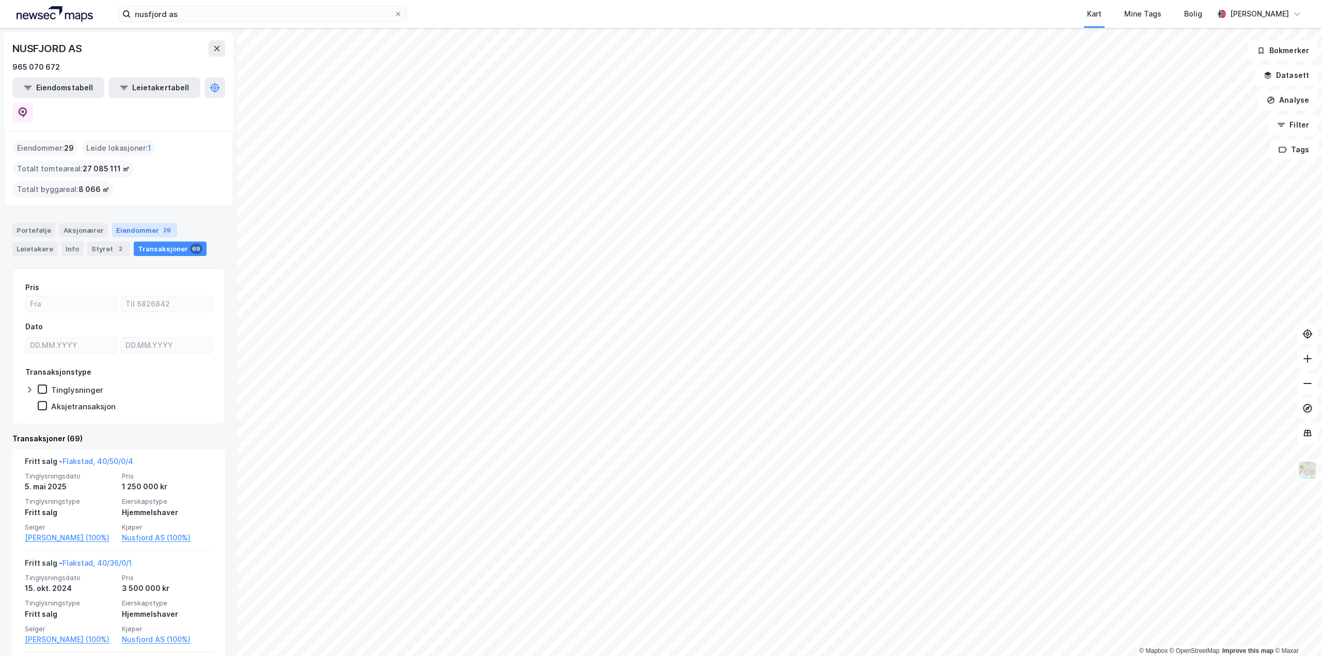
click at [151, 223] on div "Eiendommer 29" at bounding box center [144, 230] width 65 height 14
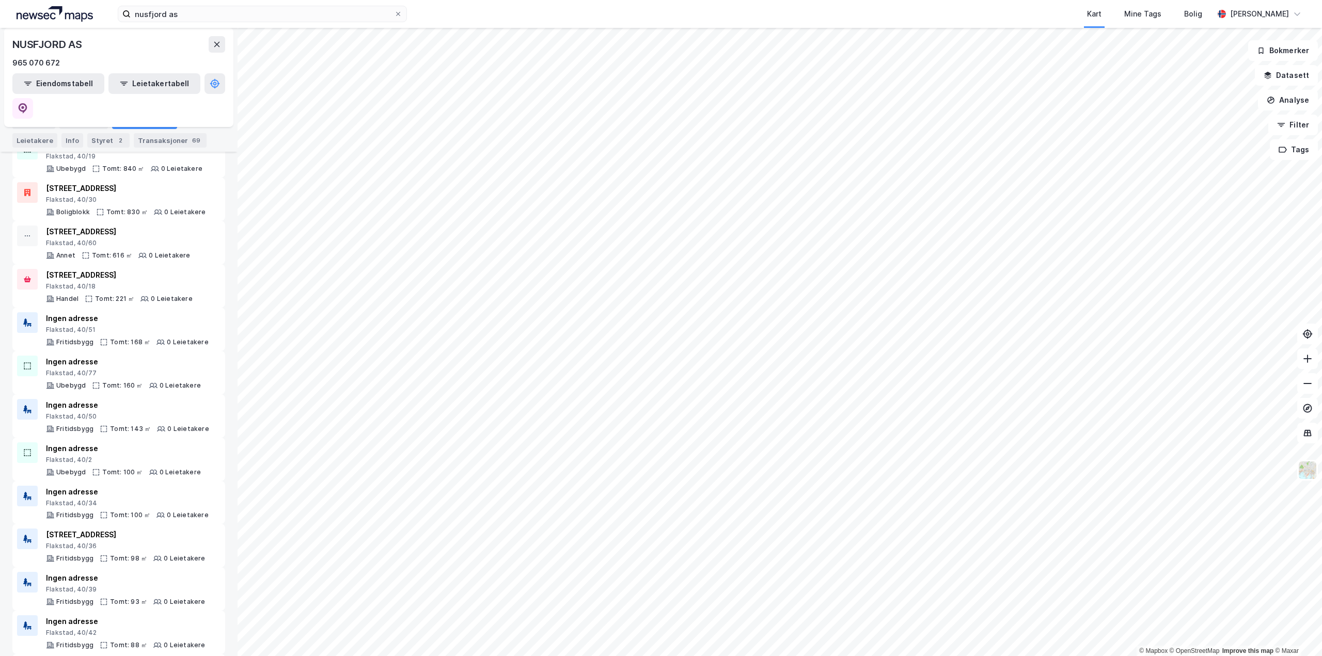
scroll to position [335, 0]
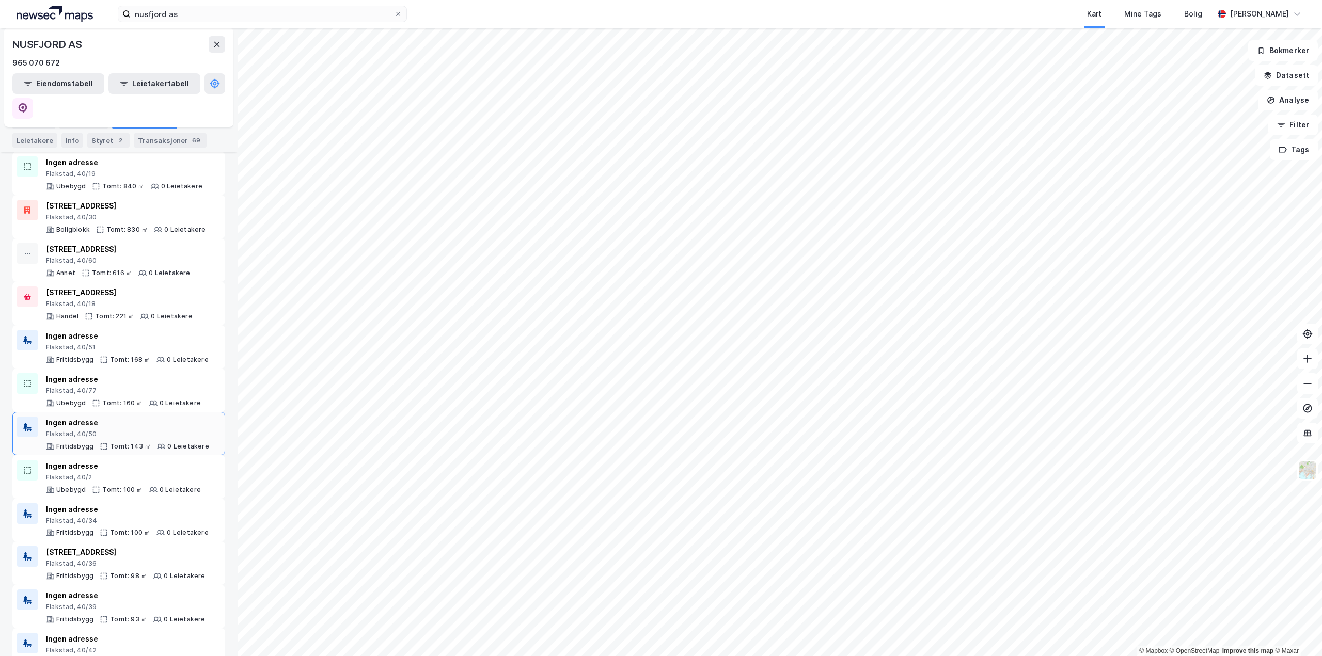
click at [118, 430] on div "Flakstad, 40/50" at bounding box center [127, 434] width 163 height 8
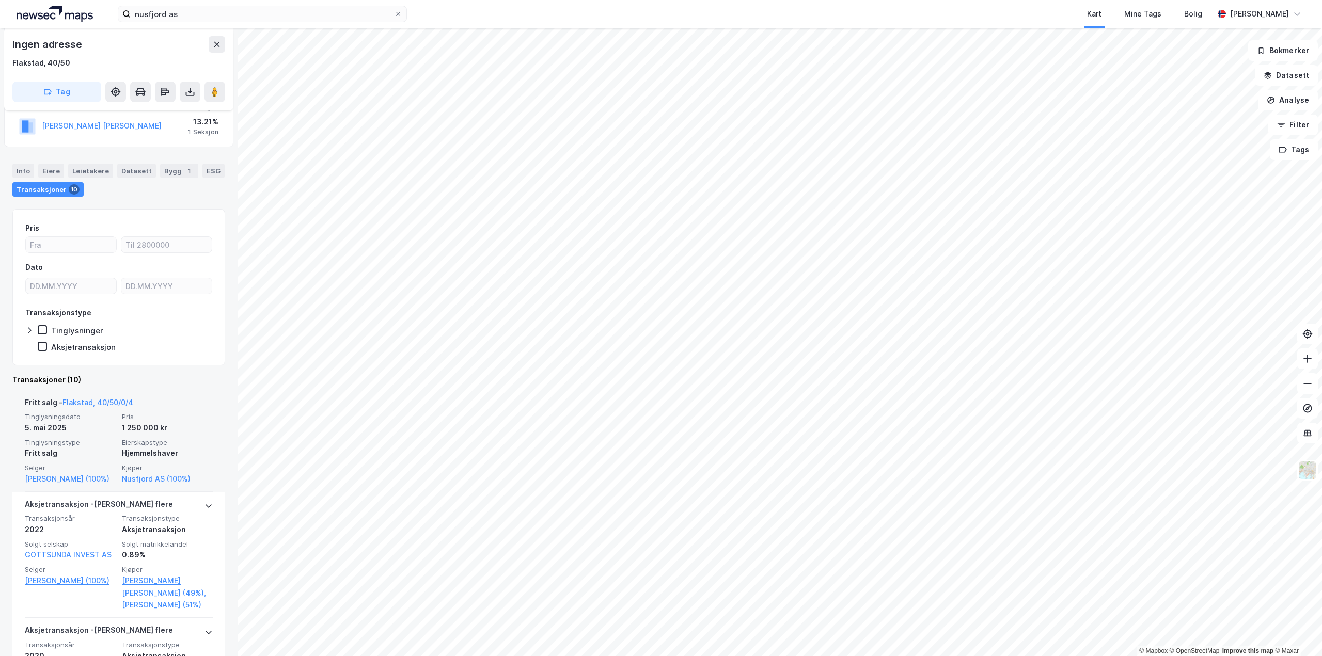
scroll to position [155, 0]
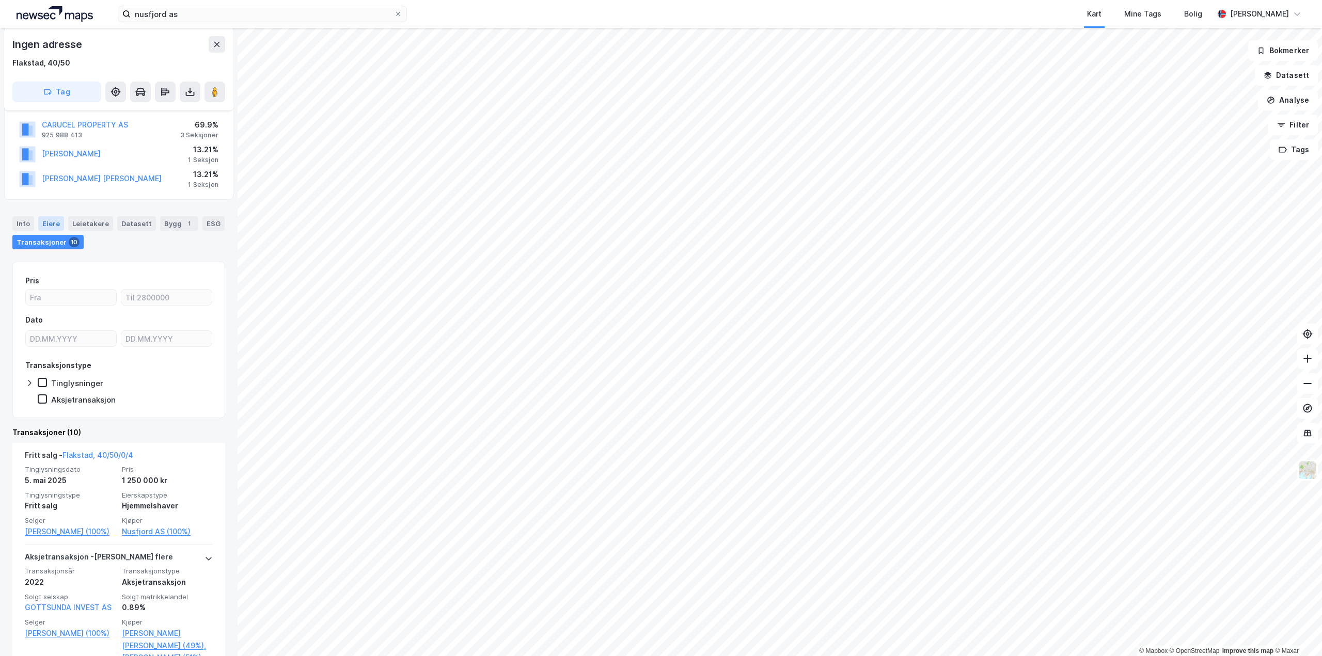
click at [50, 227] on div "Eiere" at bounding box center [51, 223] width 26 height 14
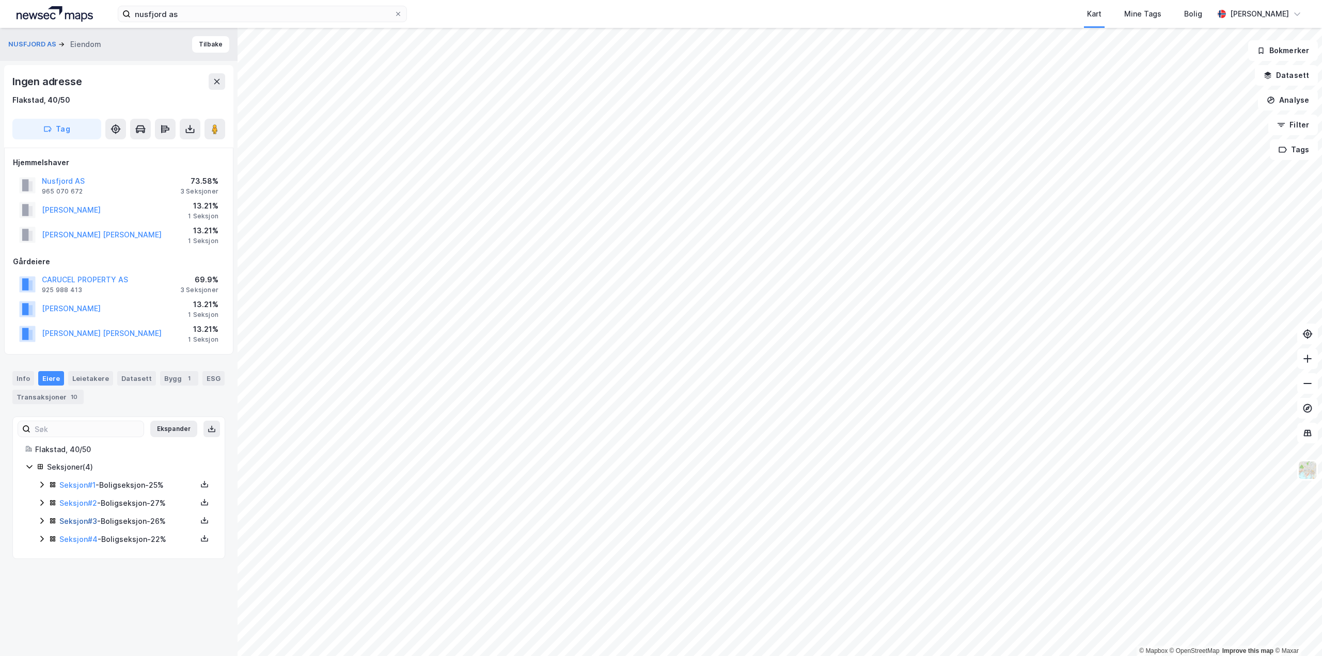
click at [80, 523] on link "Seksjon # 3" at bounding box center [78, 521] width 38 height 9
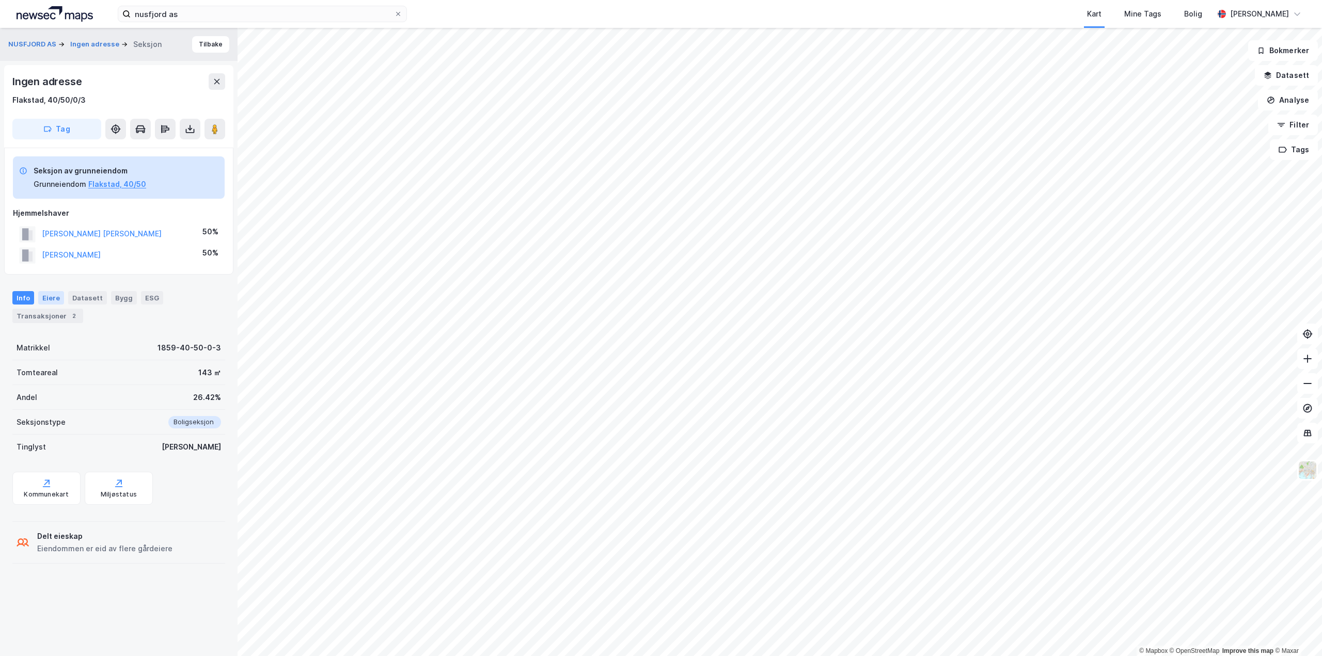
click at [42, 299] on div "Eiere" at bounding box center [51, 297] width 26 height 13
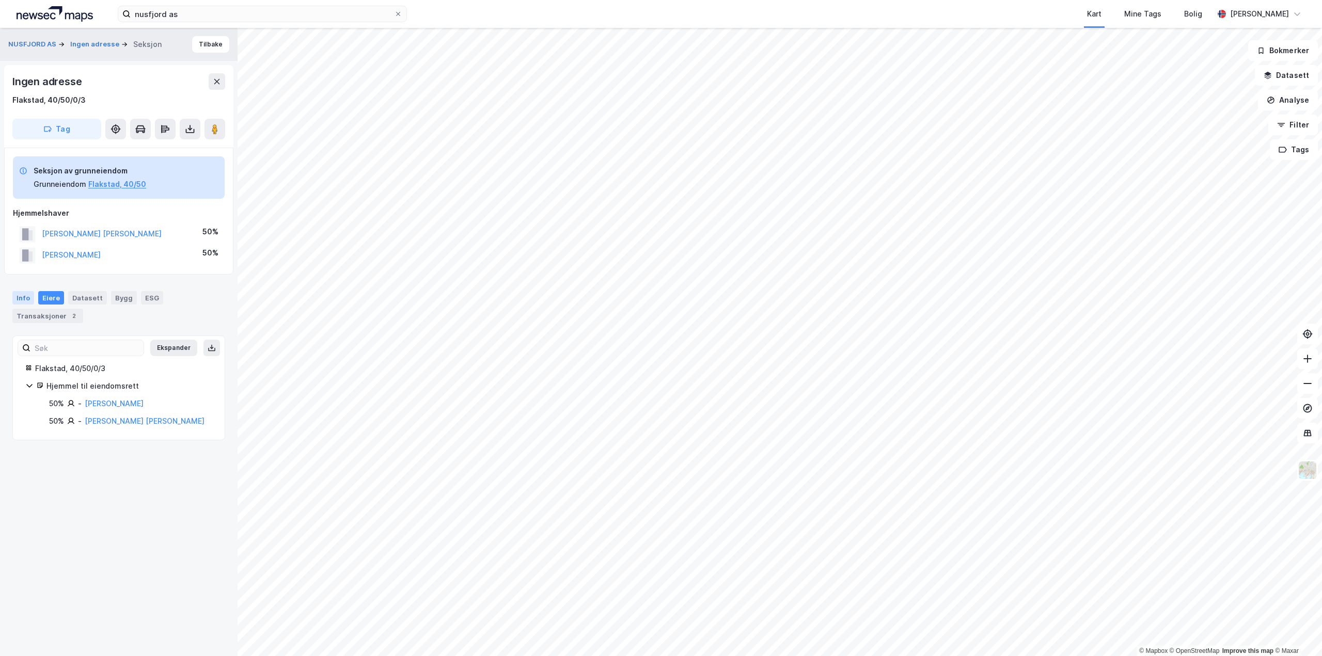
click at [23, 300] on div "Info" at bounding box center [23, 297] width 22 height 13
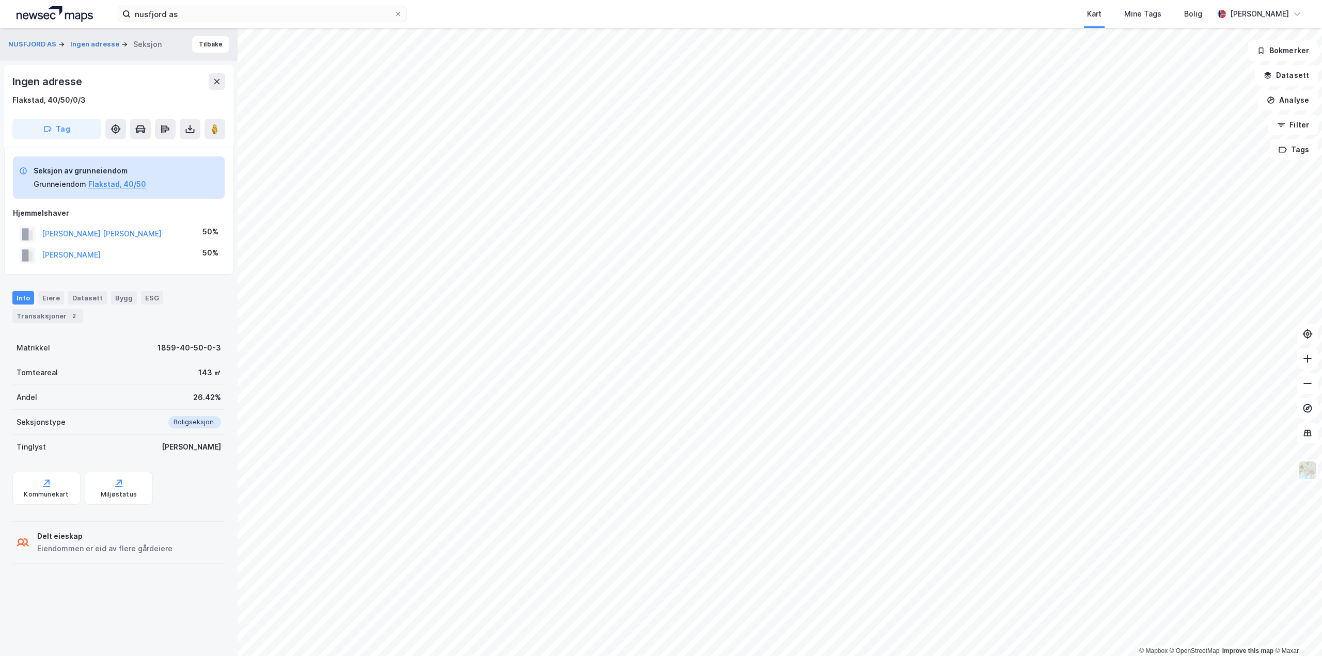
drag, startPoint x: 102, startPoint y: 344, endPoint x: 101, endPoint y: 349, distance: 5.4
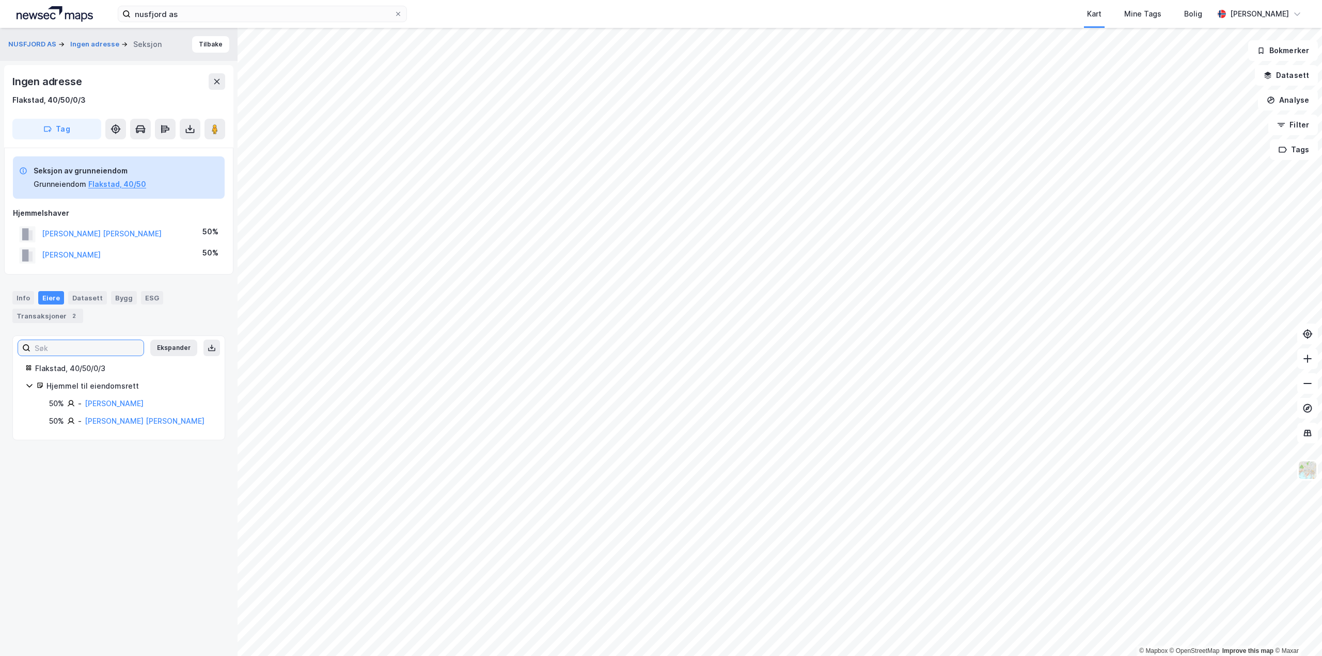
drag, startPoint x: 148, startPoint y: 352, endPoint x: 132, endPoint y: 353, distance: 15.5
drag, startPoint x: 172, startPoint y: 303, endPoint x: 168, endPoint y: 308, distance: 6.3
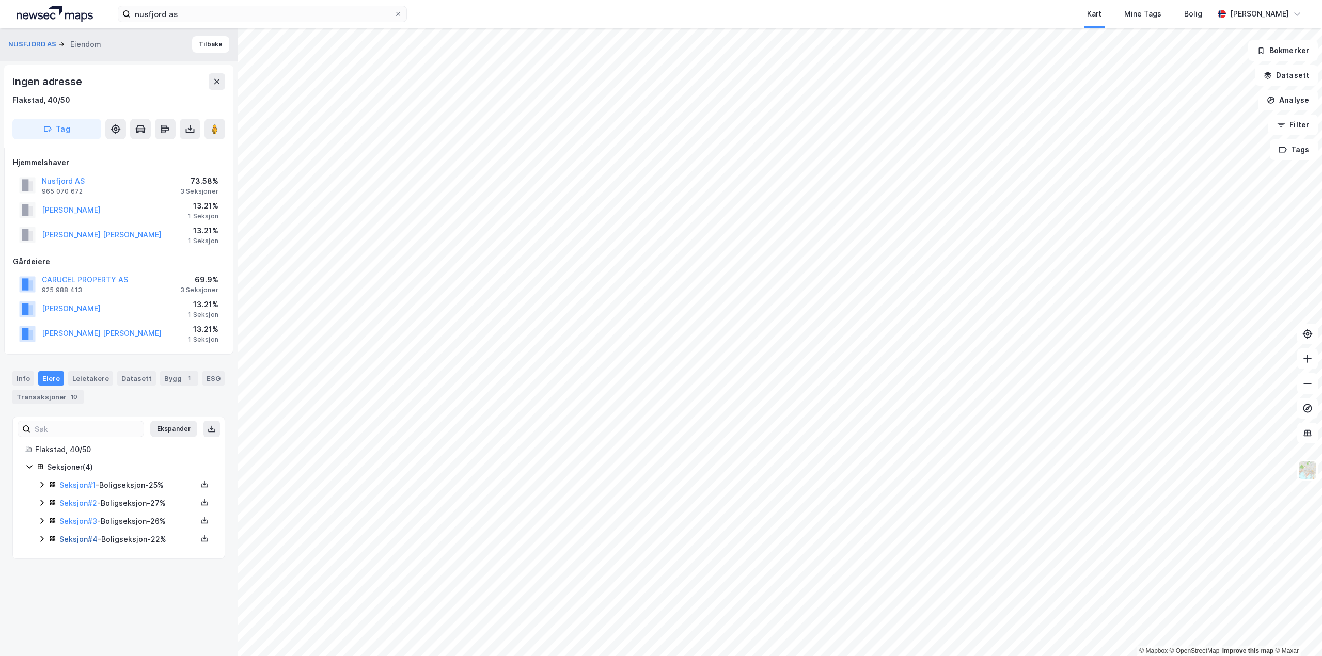
click at [88, 538] on link "Seksjon # 4" at bounding box center [78, 539] width 38 height 9
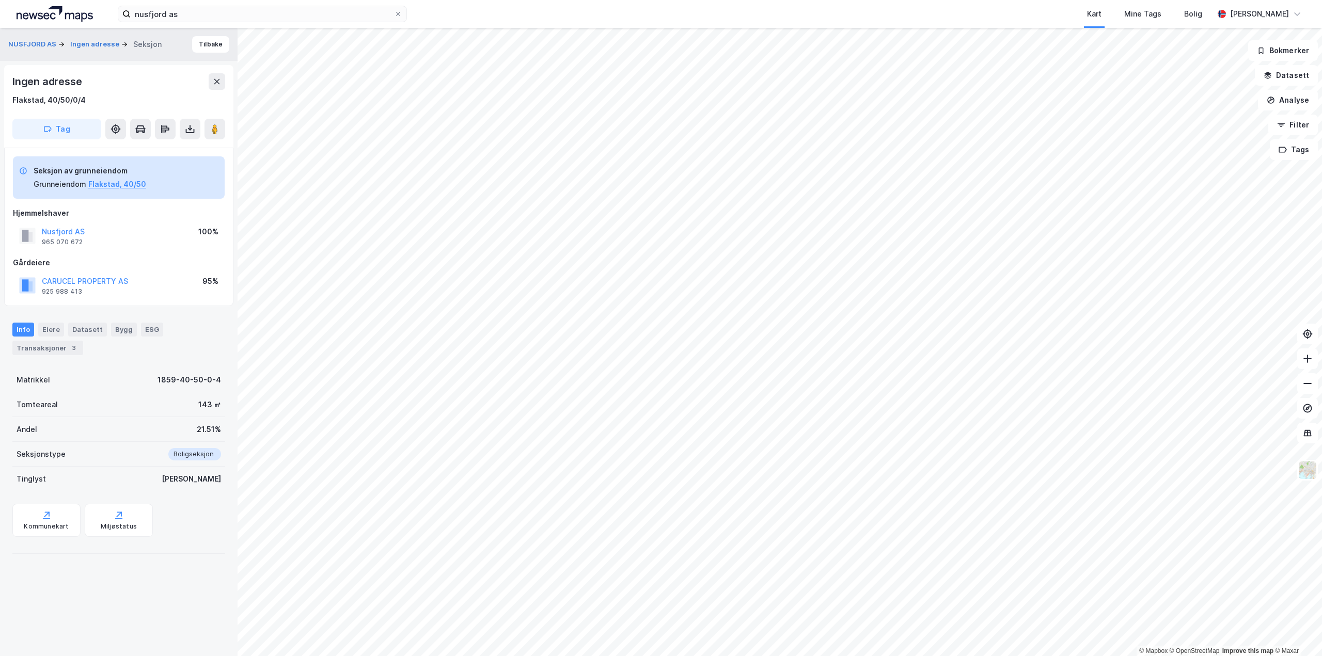
drag, startPoint x: 134, startPoint y: 250, endPoint x: 126, endPoint y: 250, distance: 7.7
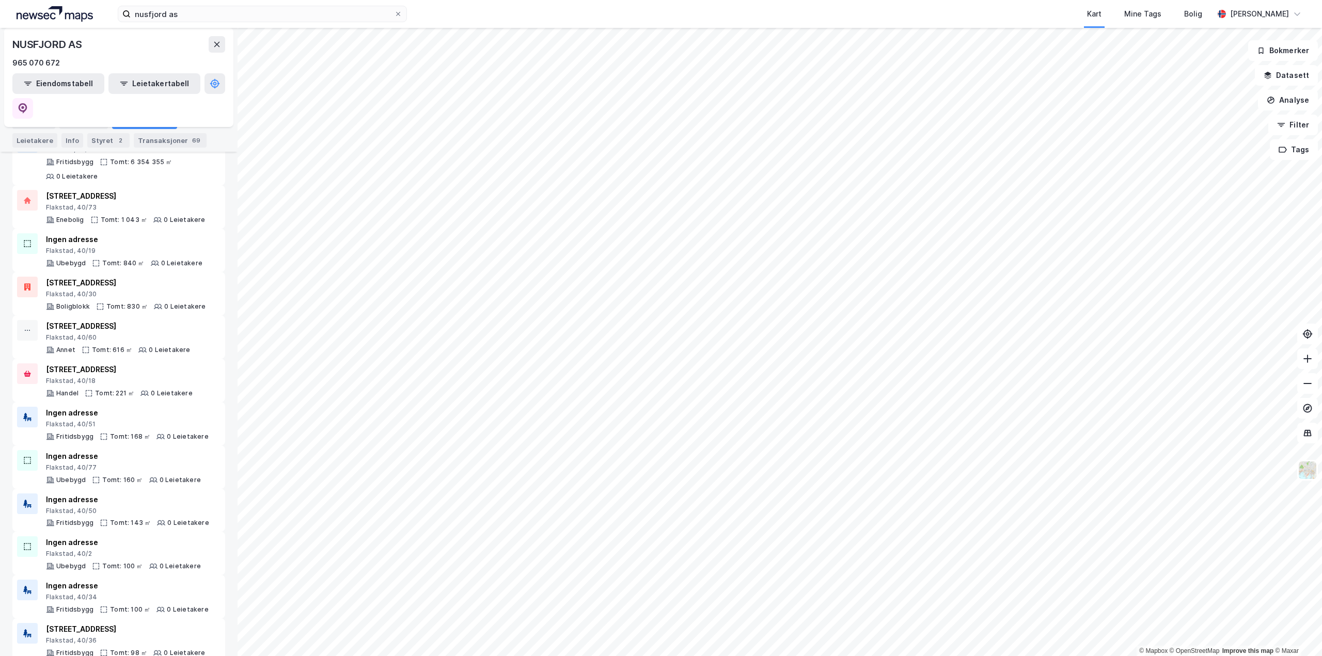
scroll to position [310, 0]
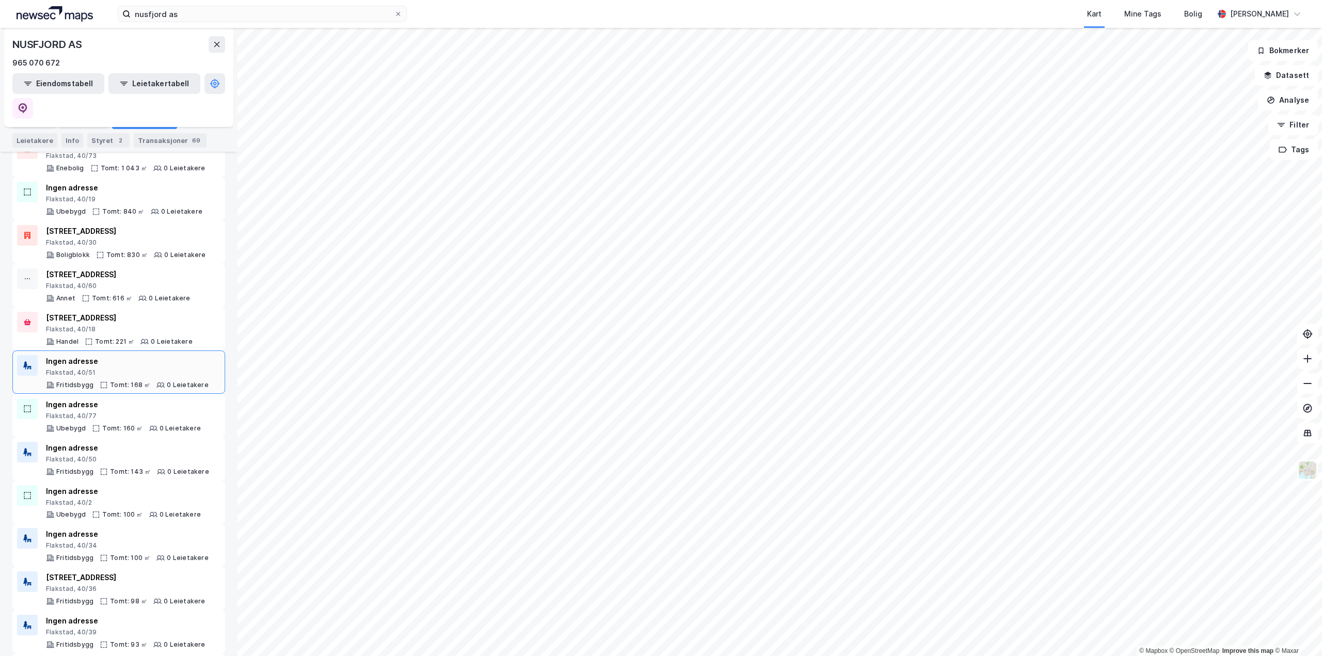
click at [144, 355] on div "Ingen adresse" at bounding box center [127, 361] width 163 height 12
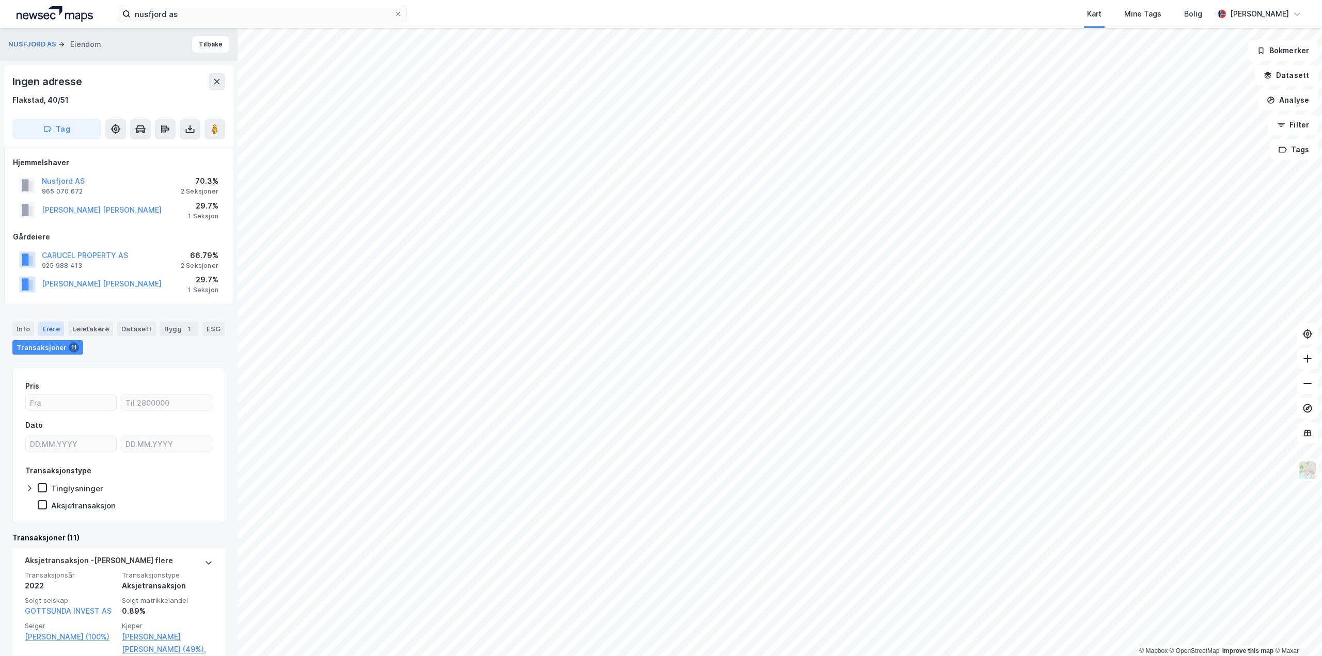
click at [55, 330] on div "Eiere" at bounding box center [51, 329] width 26 height 14
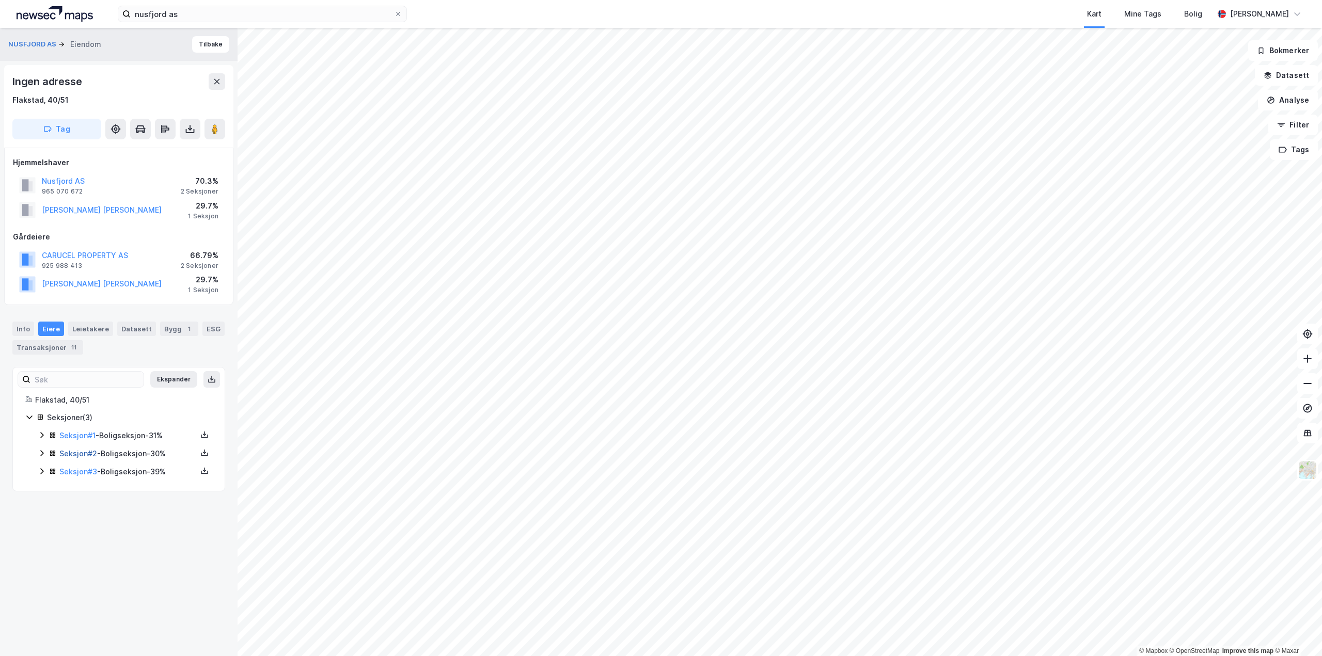
click at [81, 453] on link "Seksjon # 2" at bounding box center [78, 453] width 38 height 9
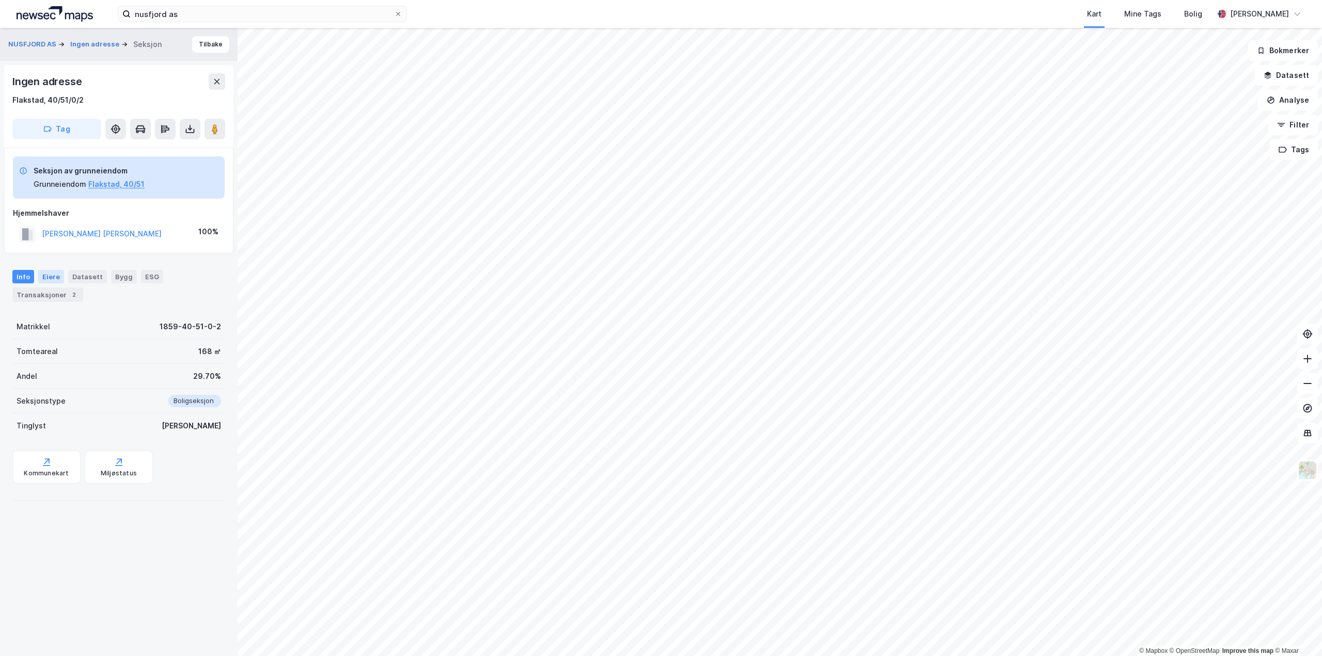
click at [57, 278] on div "Eiere" at bounding box center [51, 276] width 26 height 13
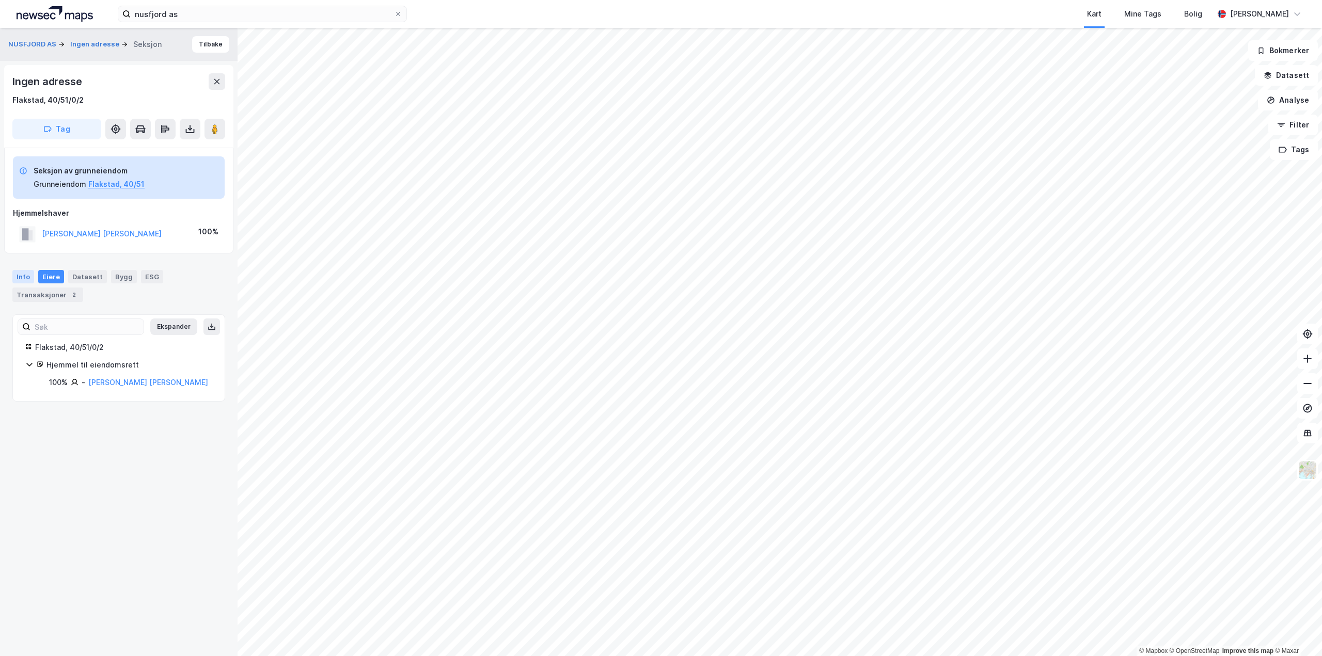
click at [24, 278] on div "Info" at bounding box center [23, 276] width 22 height 13
drag, startPoint x: 150, startPoint y: 293, endPoint x: 141, endPoint y: 295, distance: 9.0
drag, startPoint x: 158, startPoint y: 297, endPoint x: 180, endPoint y: 297, distance: 22.2
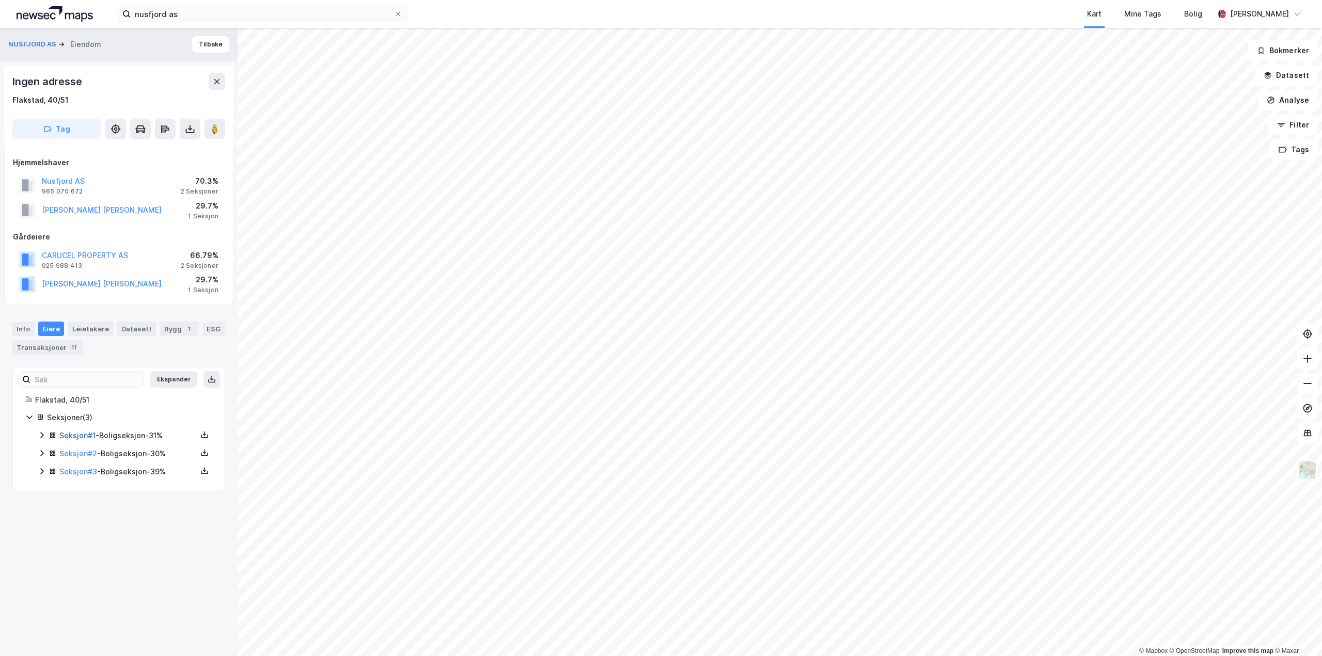
click at [81, 435] on link "Seksjon # 1" at bounding box center [77, 435] width 36 height 9
